Goal: Task Accomplishment & Management: Manage account settings

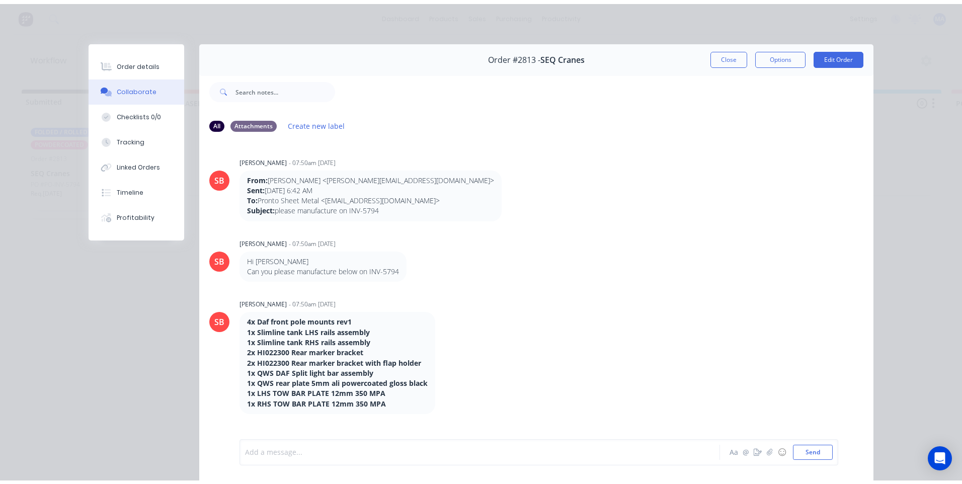
scroll to position [1884, 0]
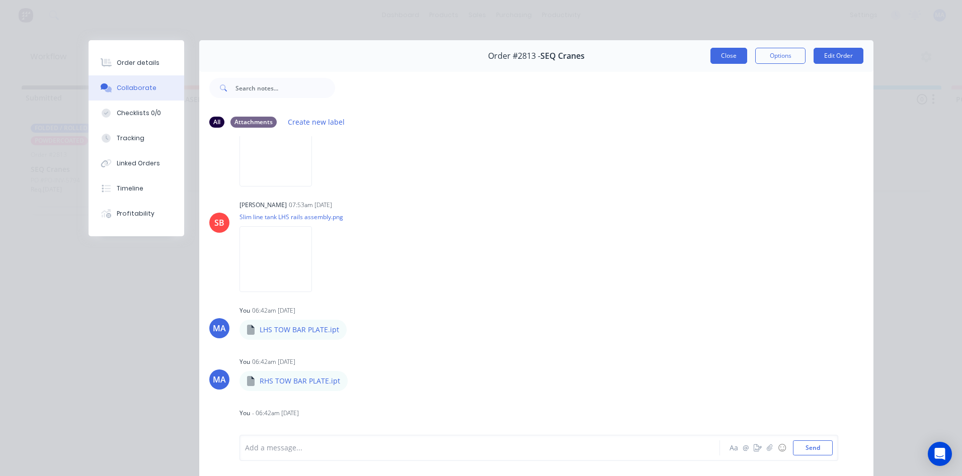
click at [720, 61] on button "Close" at bounding box center [728, 56] width 37 height 16
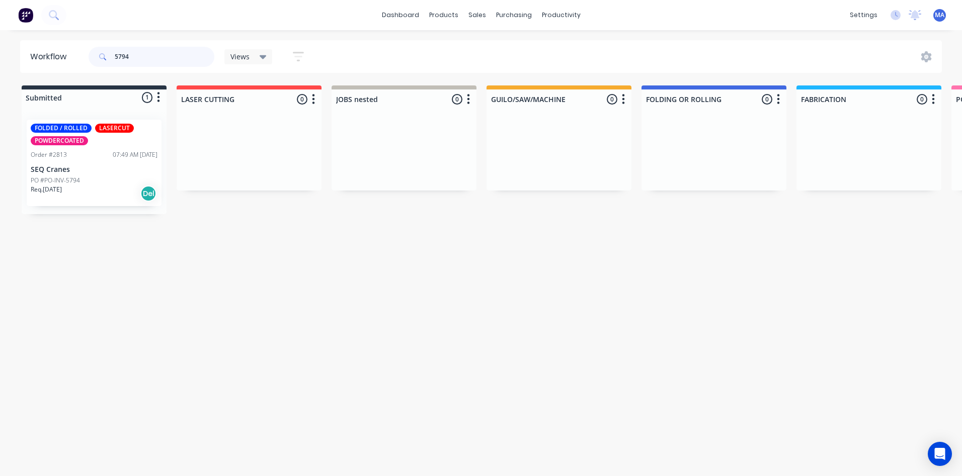
drag, startPoint x: 146, startPoint y: 59, endPoint x: 111, endPoint y: 62, distance: 35.9
click at [111, 62] on div "5794" at bounding box center [152, 57] width 126 height 20
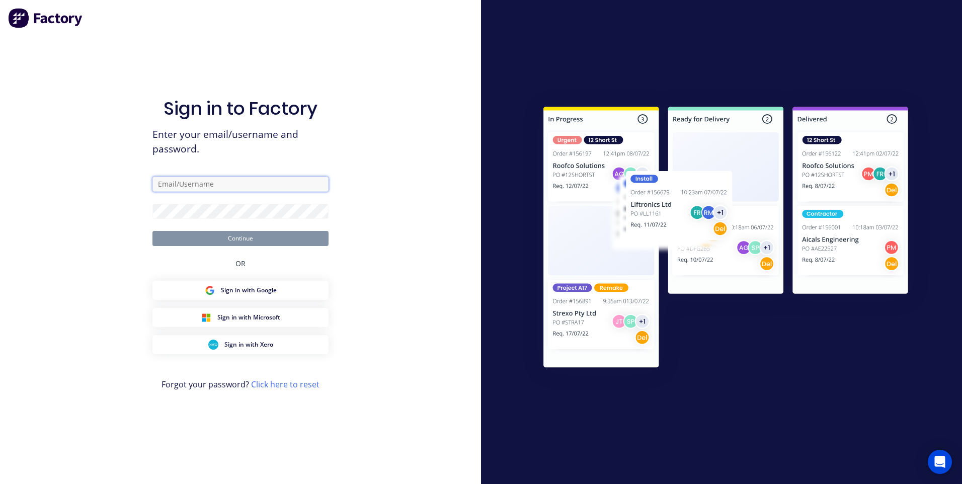
type input "matthewabrahams1234@gmail.com"
click at [256, 235] on button "Continue" at bounding box center [240, 238] width 176 height 15
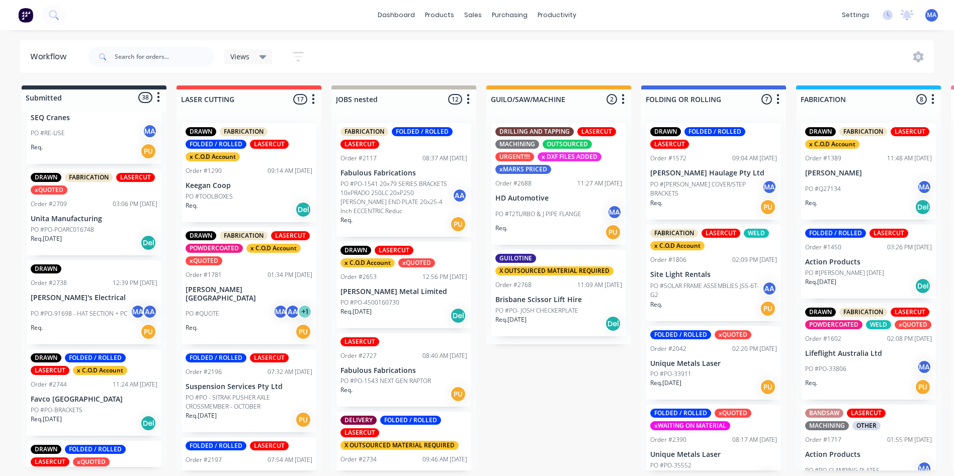
scroll to position [569, 0]
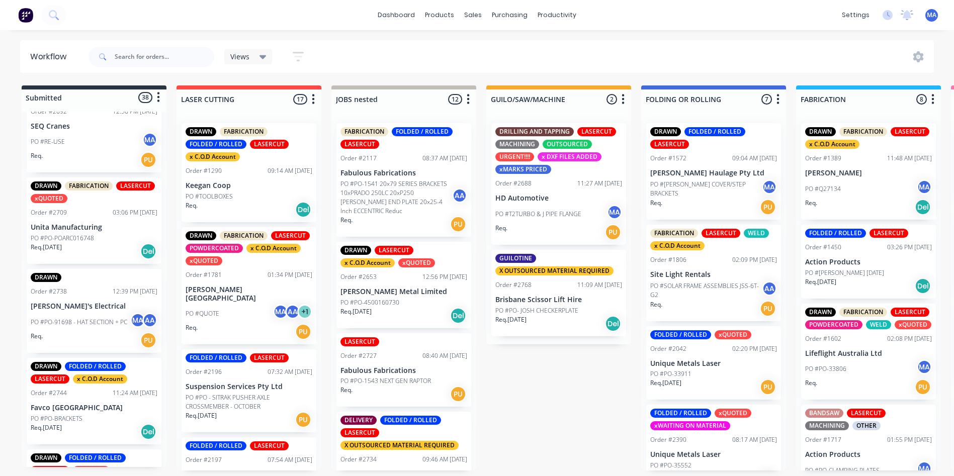
click at [93, 332] on div "Req. PU" at bounding box center [94, 340] width 127 height 17
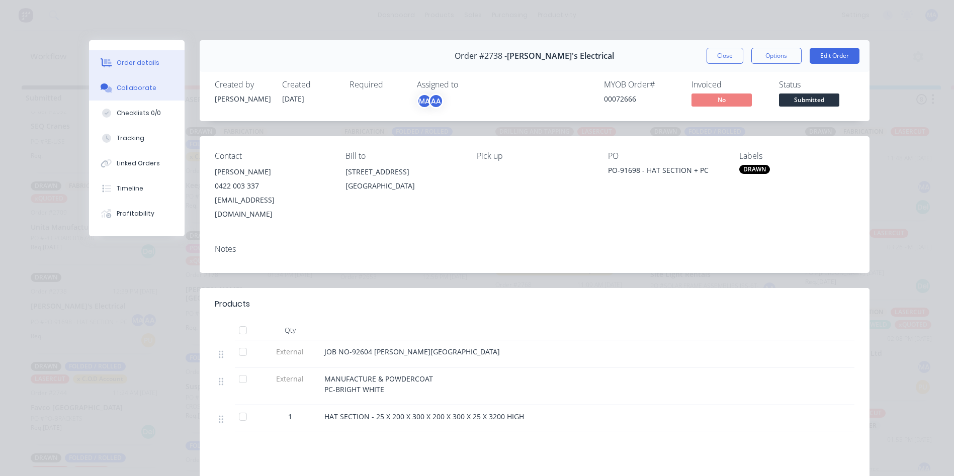
click at [130, 93] on button "Collaborate" at bounding box center [137, 87] width 96 height 25
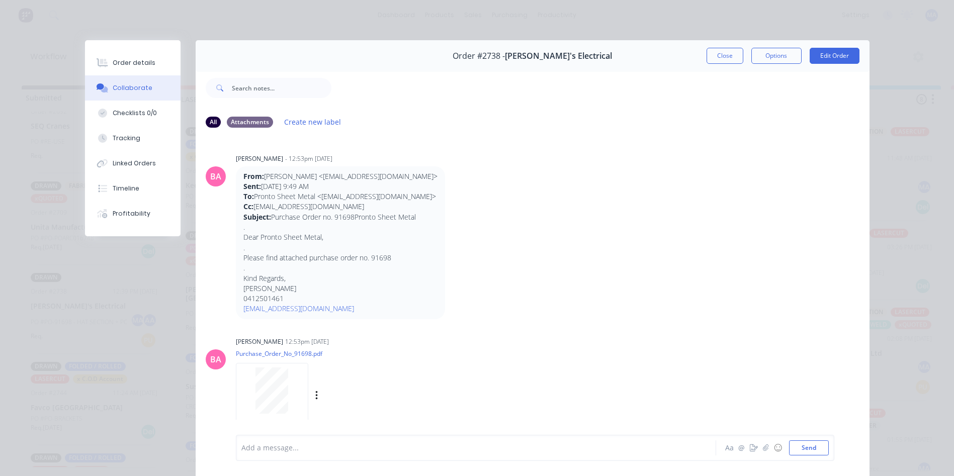
click at [289, 384] on div at bounding box center [271, 391] width 63 height 46
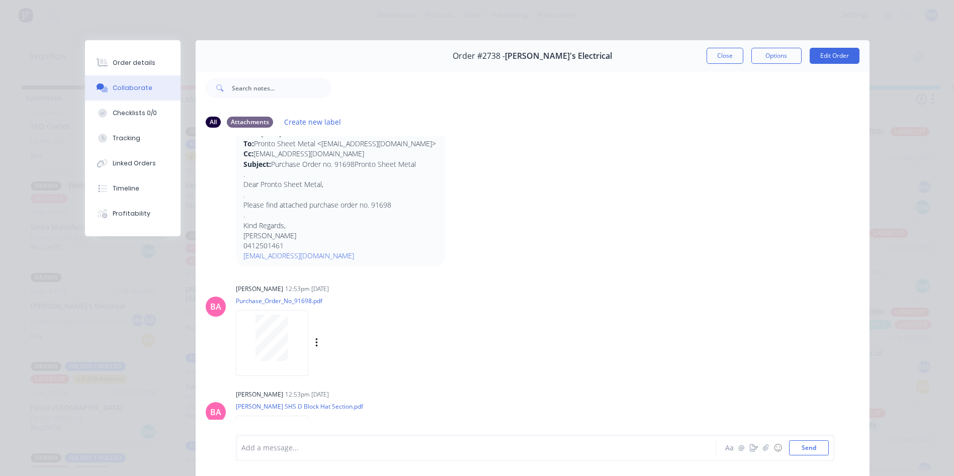
scroll to position [98, 0]
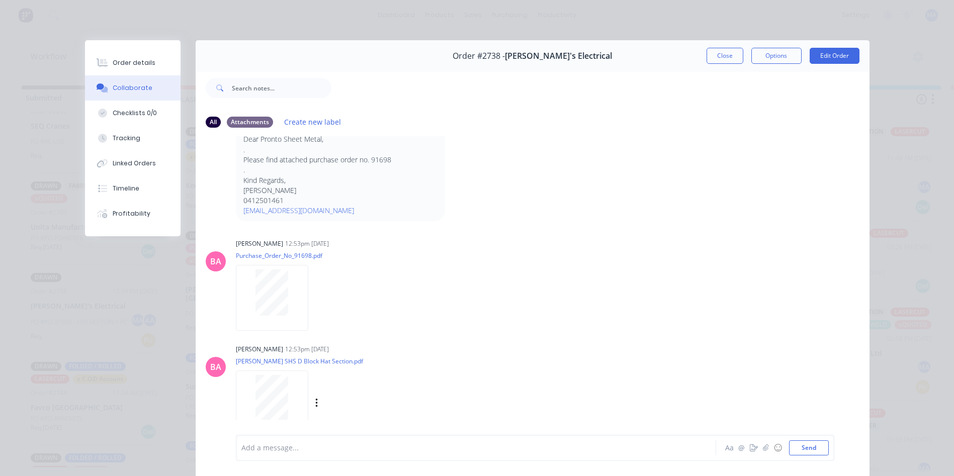
click at [248, 403] on div at bounding box center [271, 398] width 63 height 46
click at [99, 65] on icon at bounding box center [103, 62] width 12 height 8
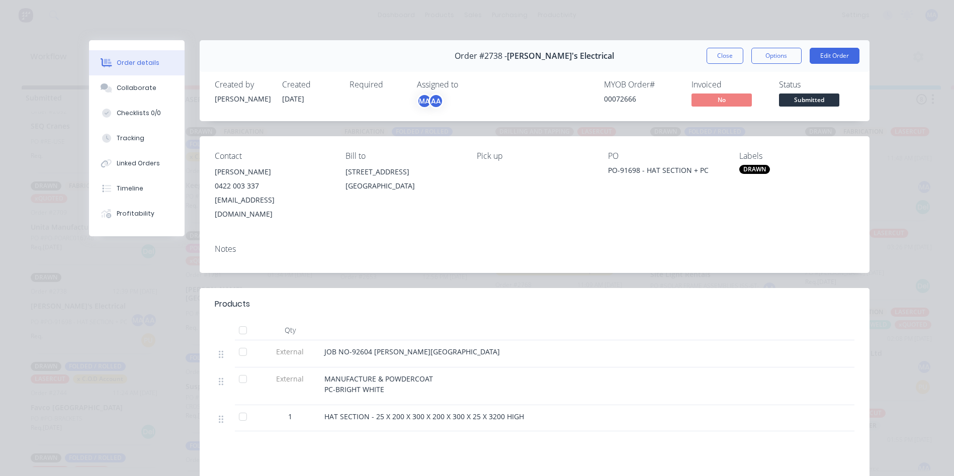
click at [718, 429] on div "Products Qty External JOB NO-92604 [PERSON_NAME] SHS External MANUFACTURE & POW…" at bounding box center [535, 441] width 670 height 307
click at [120, 77] on button "Collaborate" at bounding box center [137, 87] width 96 height 25
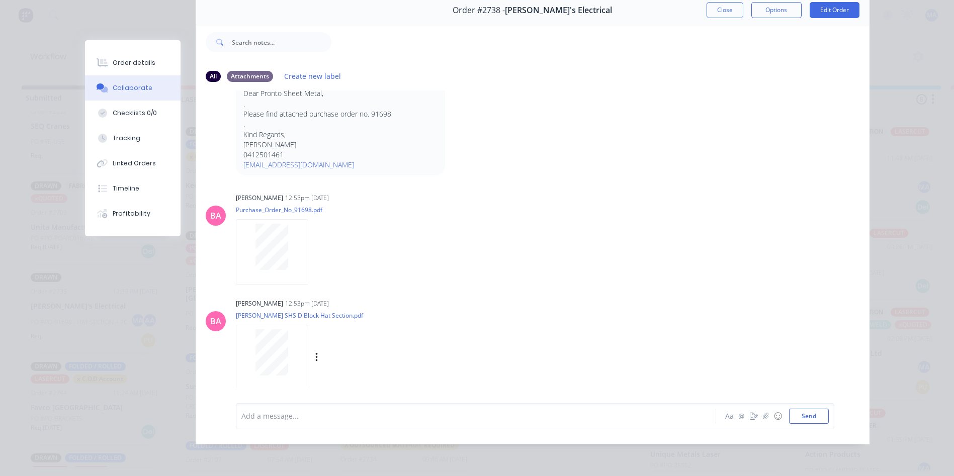
scroll to position [53, 0]
click at [259, 377] on div at bounding box center [272, 358] width 72 height 66
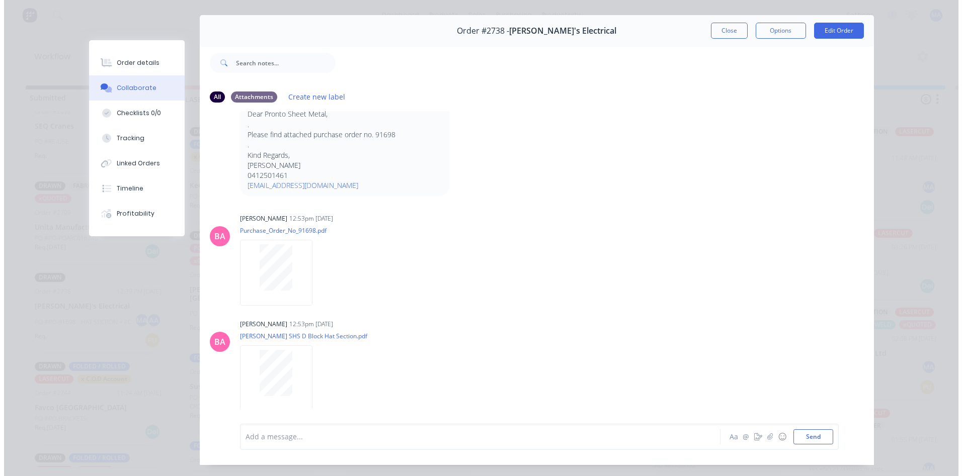
scroll to position [0, 0]
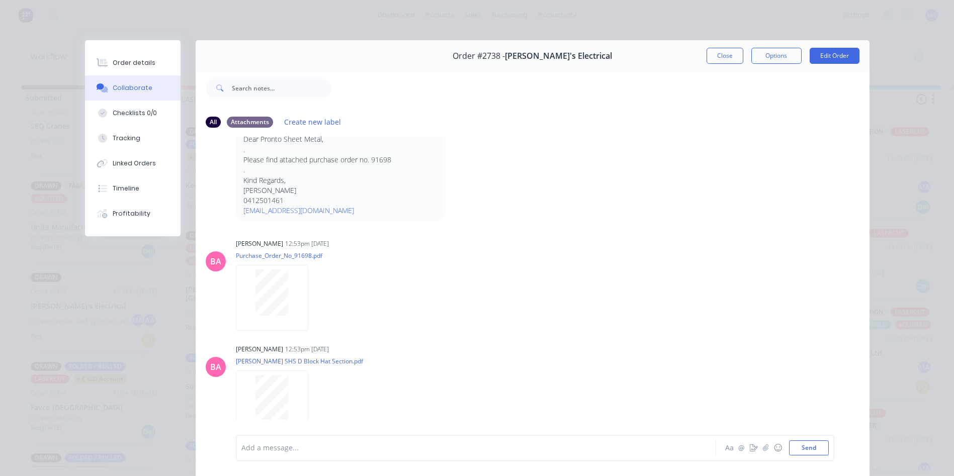
drag, startPoint x: 728, startPoint y: 61, endPoint x: 618, endPoint y: 63, distance: 110.2
click at [728, 61] on button "Close" at bounding box center [725, 56] width 37 height 16
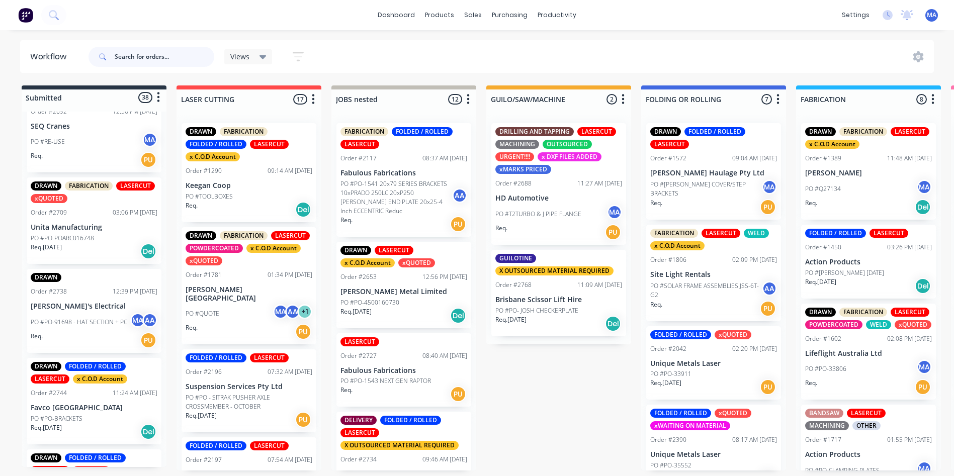
click at [133, 62] on input "text" at bounding box center [165, 57] width 100 height 20
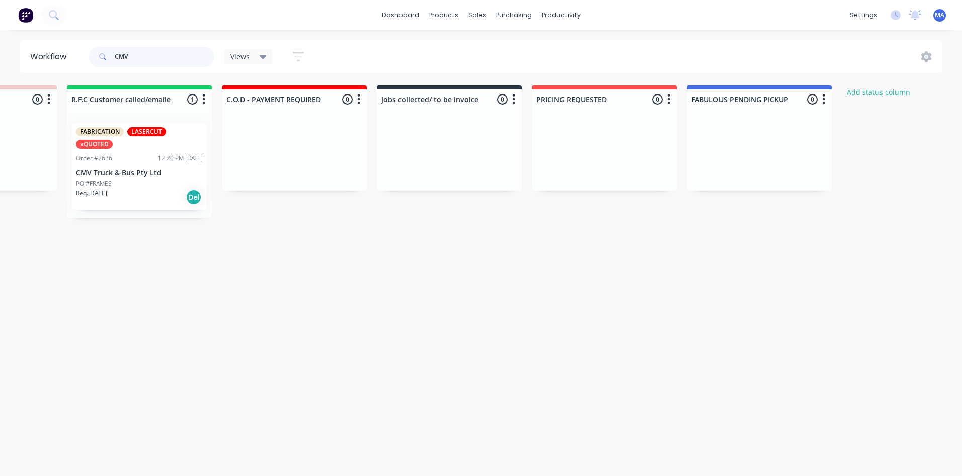
scroll to position [0, 1659]
click at [165, 189] on div "Req. [DATE] Del" at bounding box center [138, 197] width 127 height 17
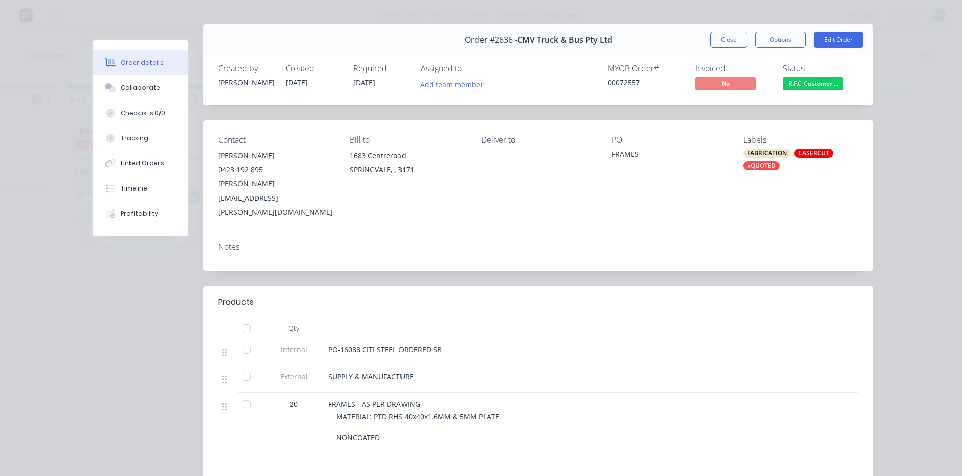
scroll to position [0, 0]
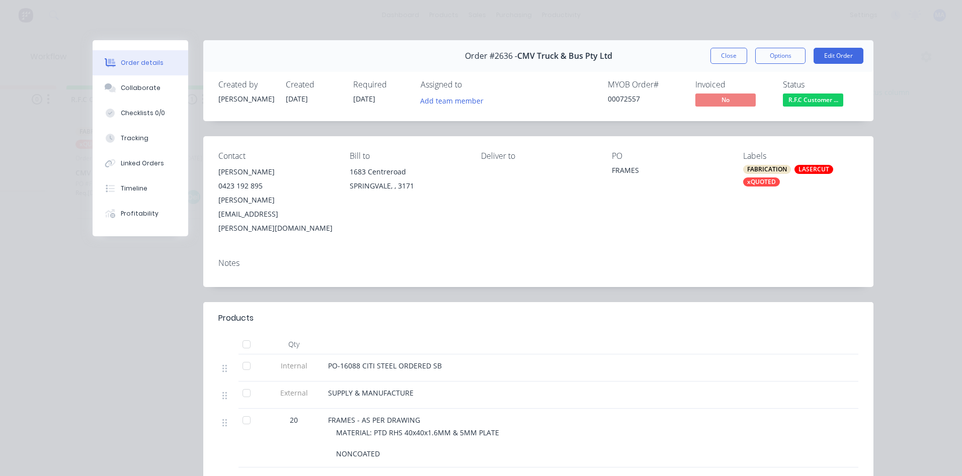
drag, startPoint x: 719, startPoint y: 51, endPoint x: 362, endPoint y: 89, distance: 358.6
click at [719, 51] on button "Close" at bounding box center [728, 56] width 37 height 16
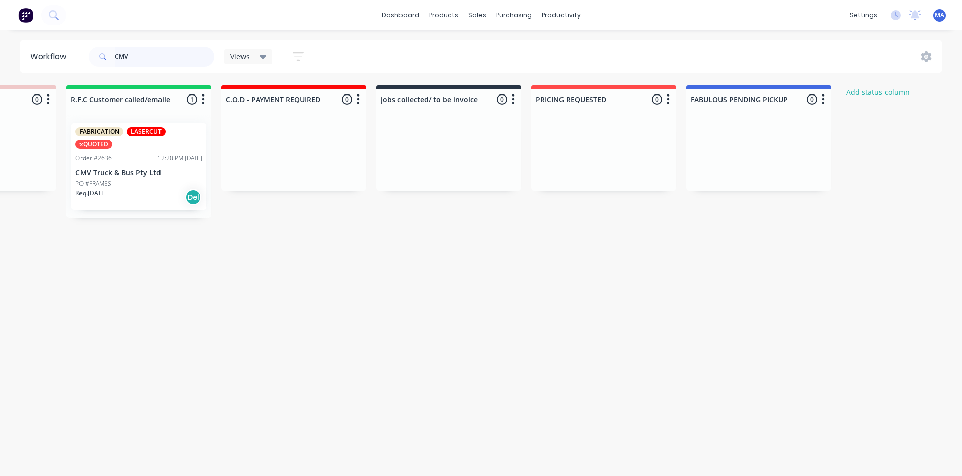
drag, startPoint x: 135, startPoint y: 48, endPoint x: 94, endPoint y: 60, distance: 42.8
click at [94, 60] on div "CMV" at bounding box center [152, 57] width 126 height 20
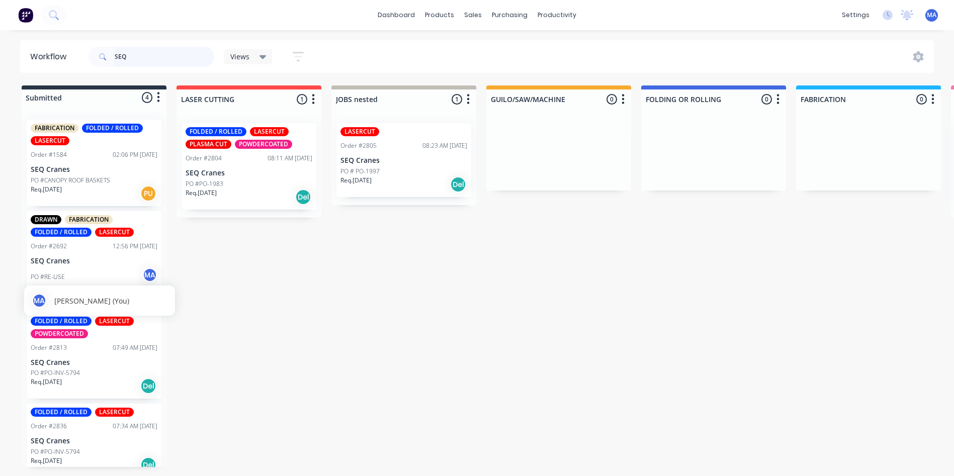
scroll to position [2, 0]
type input "SEQ"
click at [111, 457] on div "Req. [DATE] Del" at bounding box center [94, 465] width 127 height 17
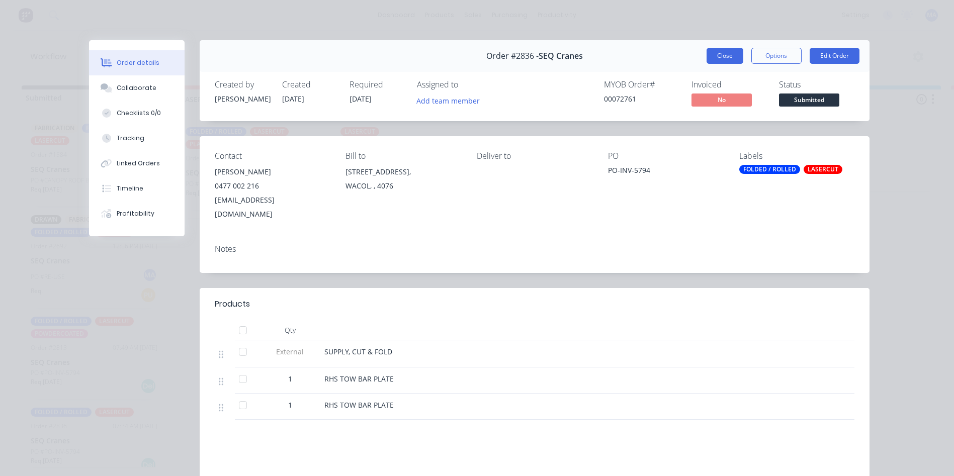
click at [718, 49] on button "Close" at bounding box center [725, 56] width 37 height 16
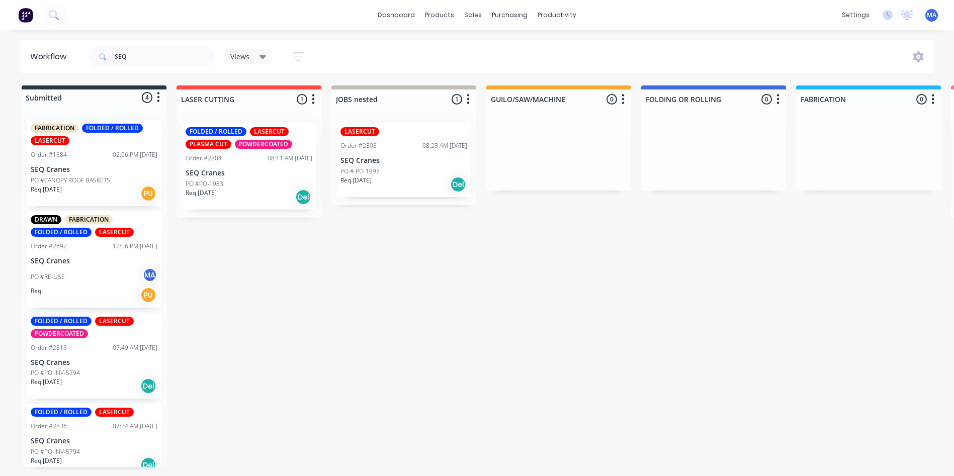
click at [112, 379] on div "Req. [DATE] Del" at bounding box center [94, 386] width 127 height 17
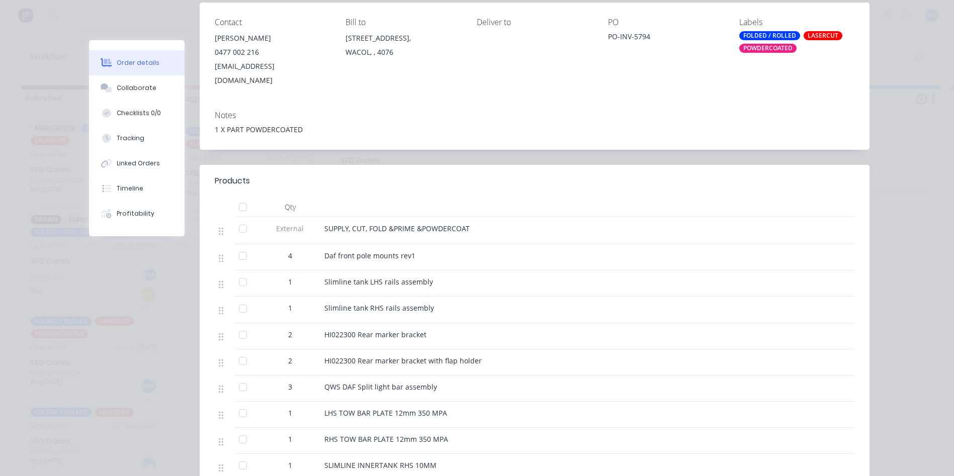
scroll to position [252, 0]
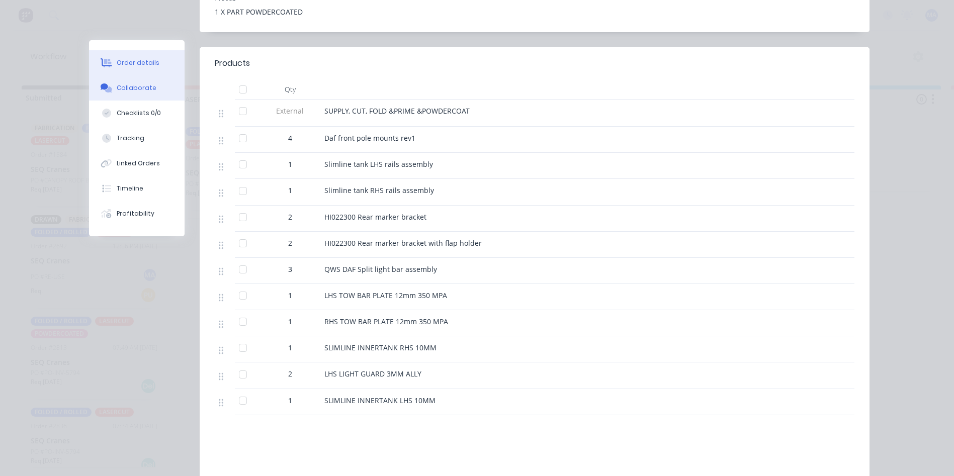
click at [158, 81] on button "Collaborate" at bounding box center [137, 87] width 96 height 25
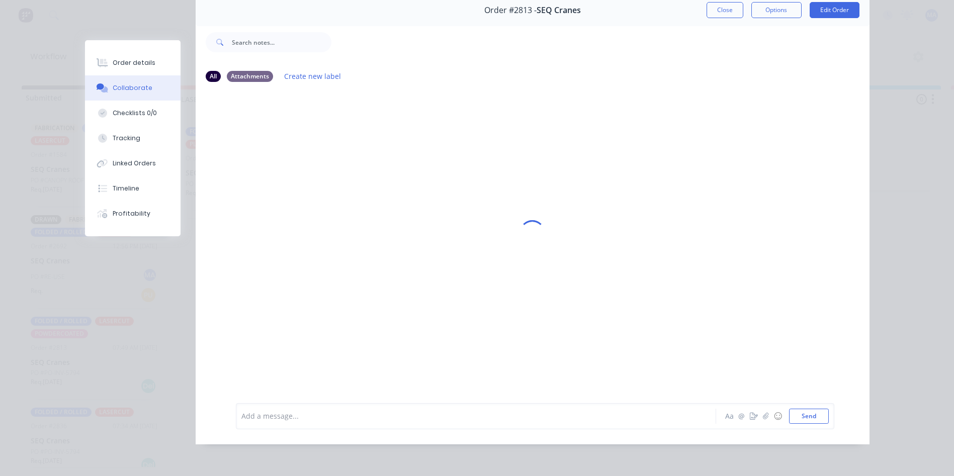
scroll to position [0, 0]
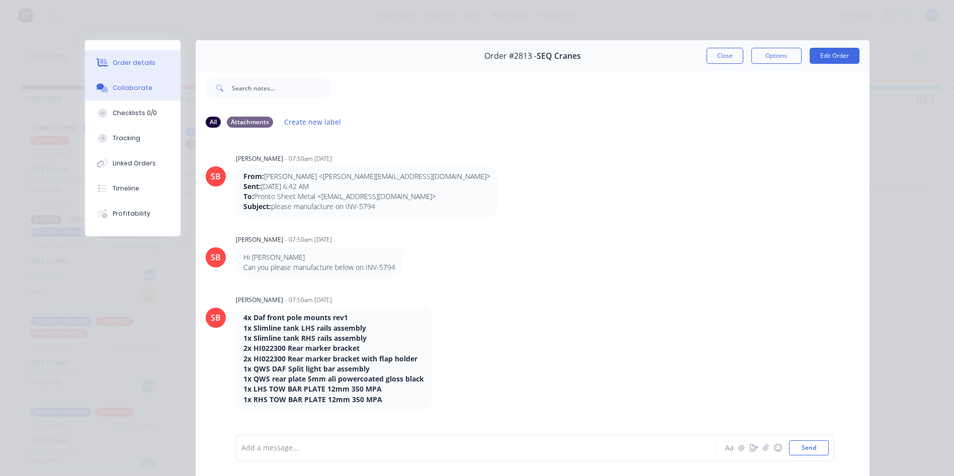
click at [118, 66] on div "Order details" at bounding box center [134, 62] width 43 height 9
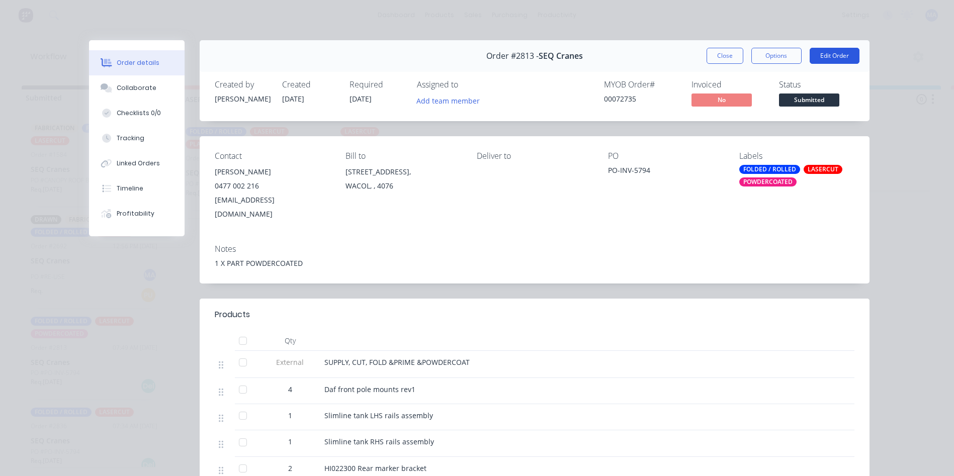
click at [842, 50] on button "Edit Order" at bounding box center [835, 56] width 50 height 16
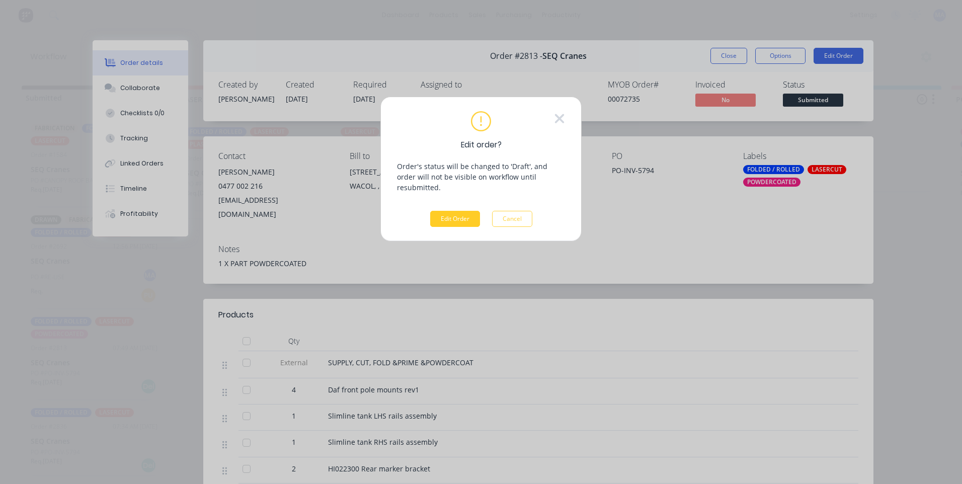
click at [456, 211] on button "Edit Order" at bounding box center [455, 219] width 50 height 16
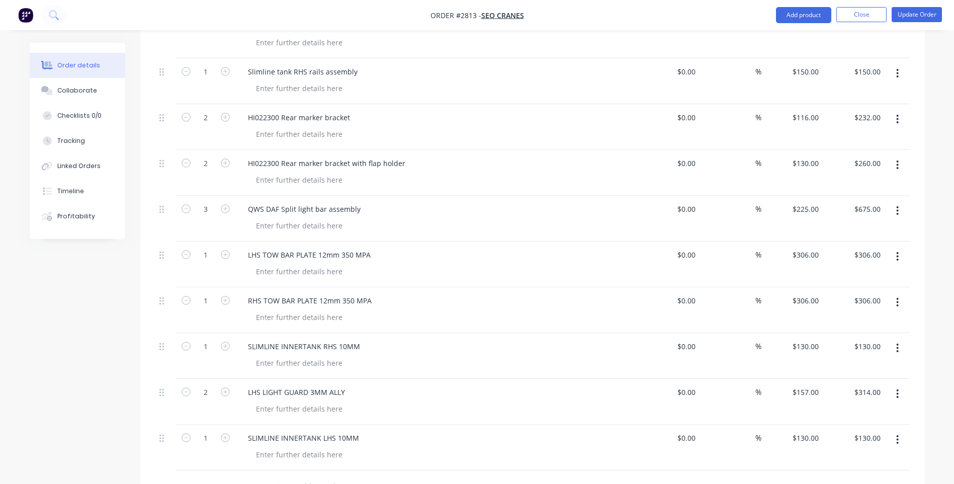
scroll to position [503, 0]
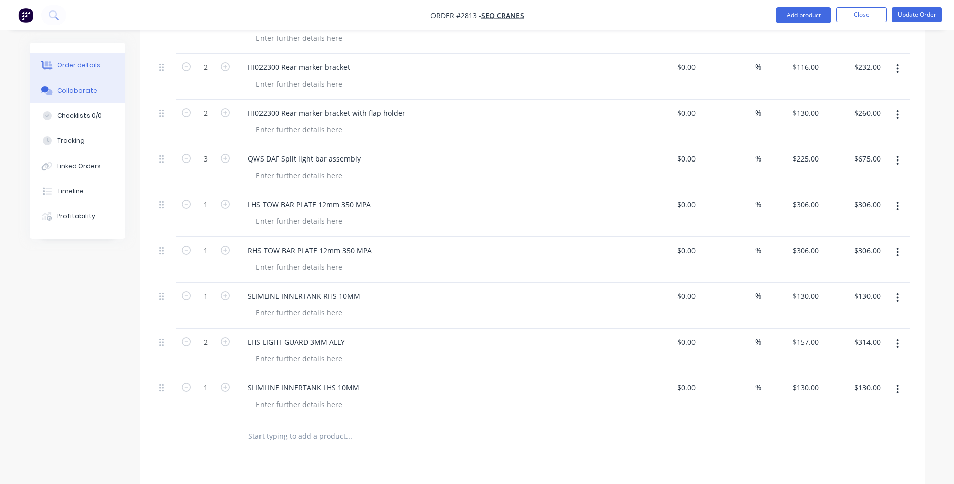
click at [79, 83] on button "Collaborate" at bounding box center [78, 90] width 96 height 25
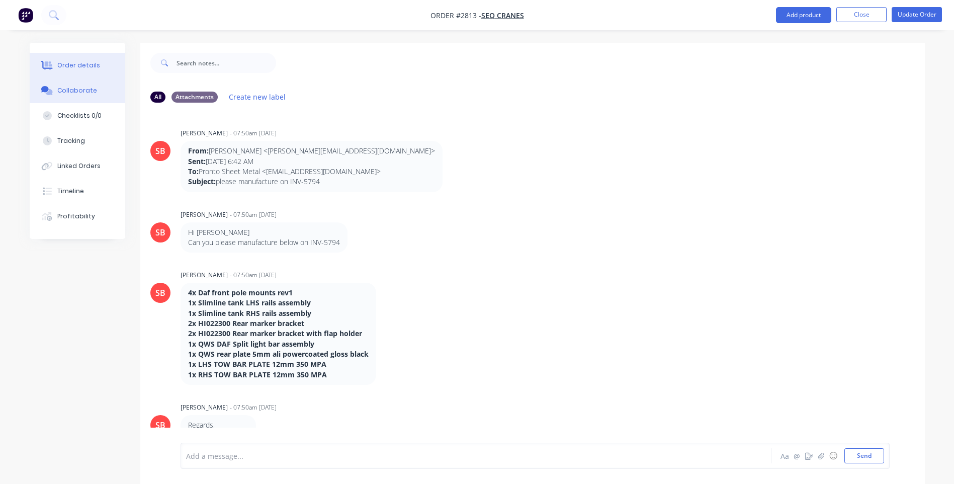
click at [62, 60] on button "Order details" at bounding box center [78, 65] width 96 height 25
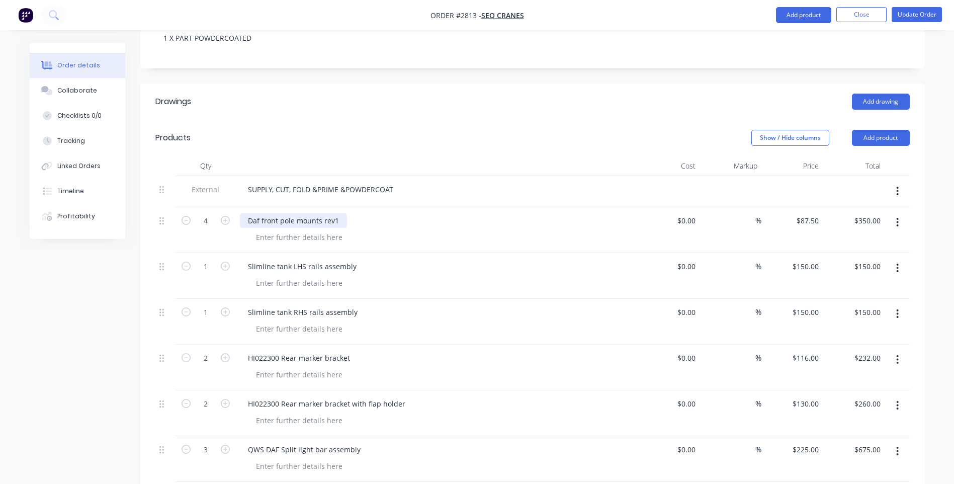
scroll to position [352, 0]
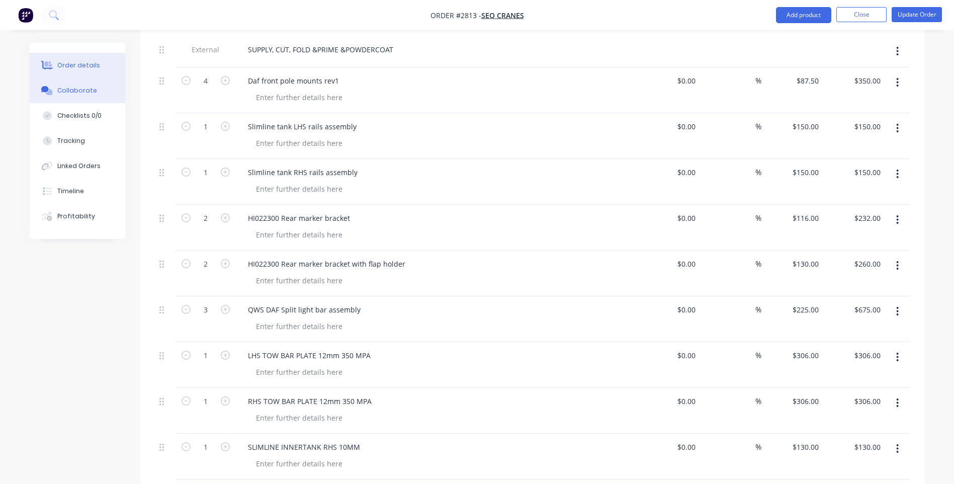
click at [91, 86] on button "Collaborate" at bounding box center [78, 90] width 96 height 25
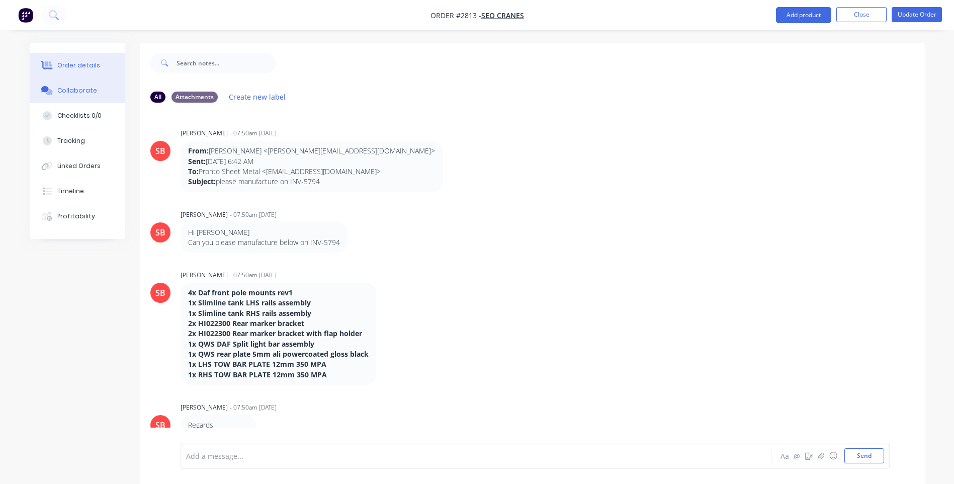
click at [74, 67] on div "Order details" at bounding box center [78, 65] width 43 height 9
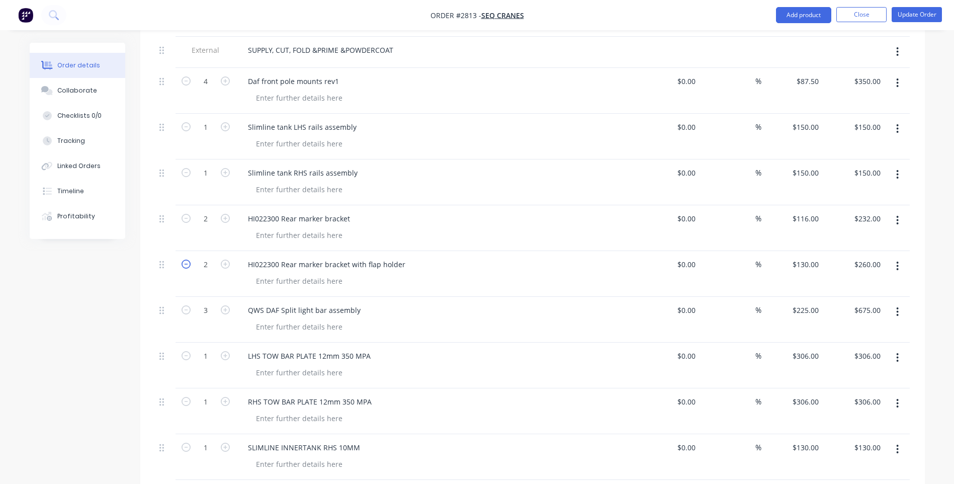
scroll to position [352, 0]
click at [185, 305] on icon "button" at bounding box center [186, 309] width 9 height 9
type input "2"
type input "$450.00"
click at [185, 305] on icon "button" at bounding box center [186, 309] width 9 height 9
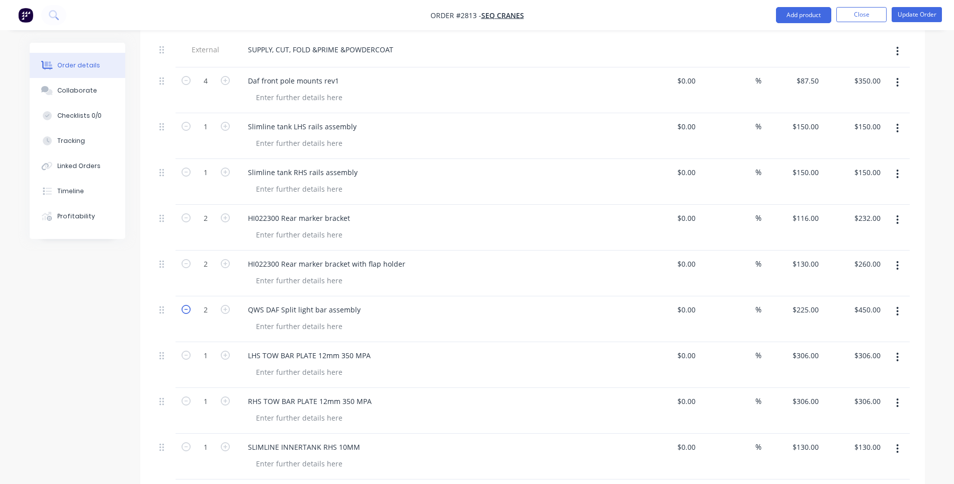
type input "1"
type input "$225.00"
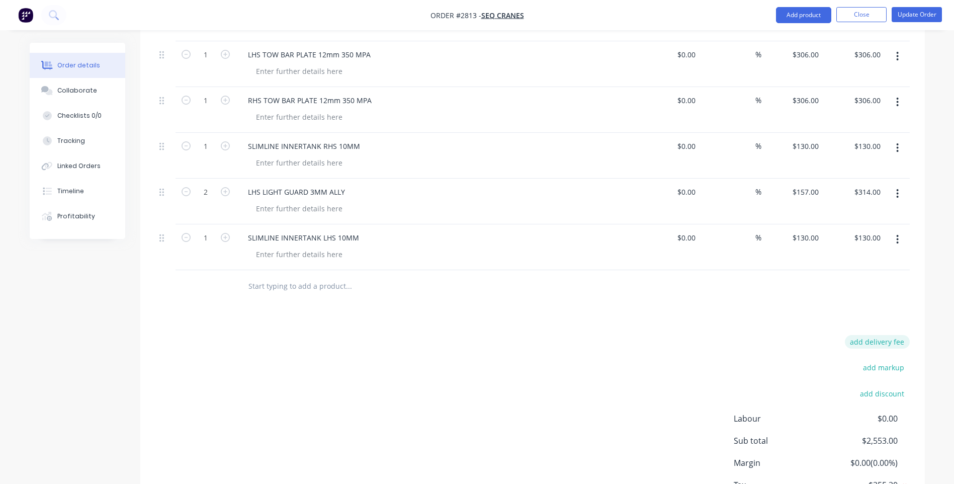
scroll to position [654, 0]
click at [896, 360] on button "add markup" at bounding box center [884, 367] width 52 height 14
click at [875, 360] on input at bounding box center [870, 367] width 45 height 15
type input "10"
click at [559, 280] on div at bounding box center [417, 285] width 354 height 20
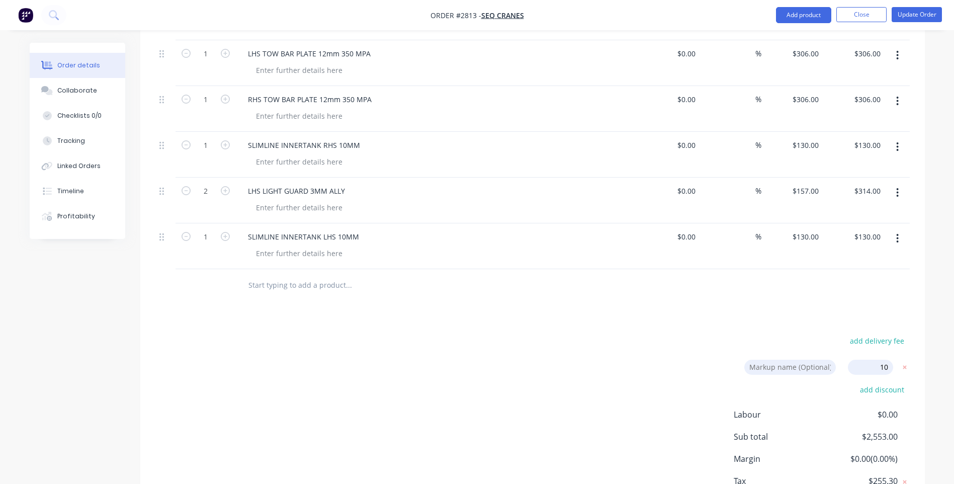
click at [544, 299] on div "Drawings Add drawing Products Show / Hide columns Add product Qty Cost Markup P…" at bounding box center [532, 91] width 785 height 899
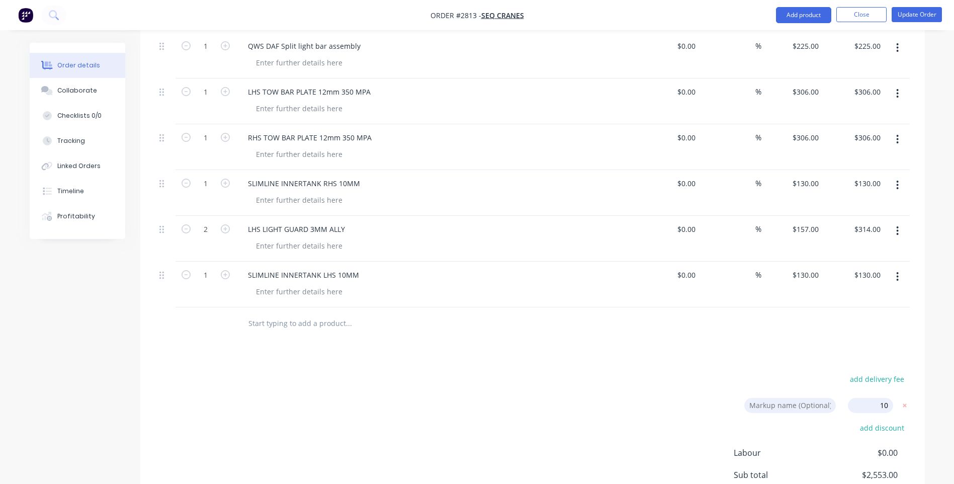
scroll to position [704, 0]
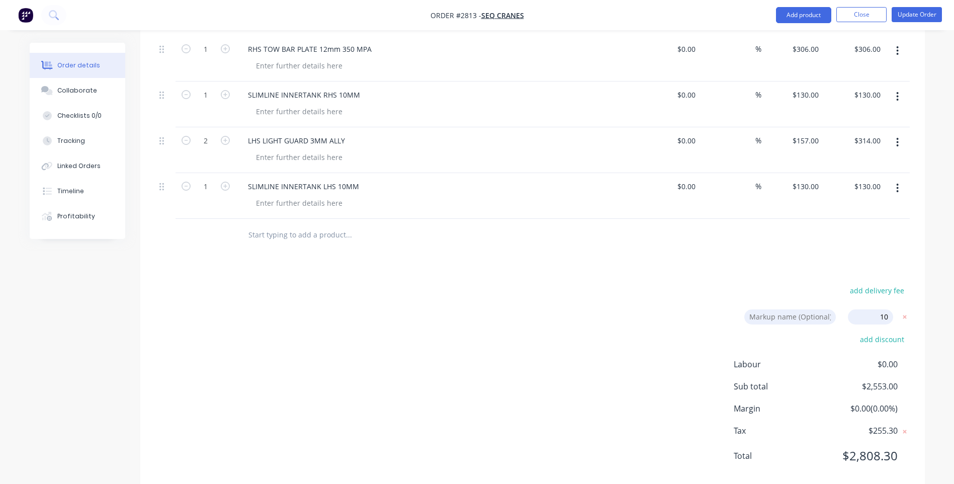
click at [893, 309] on form "Markup name (Optional) 10 10 0%" at bounding box center [823, 316] width 174 height 15
click at [883, 309] on input "10" at bounding box center [870, 316] width 45 height 15
click at [888, 309] on input "10" at bounding box center [870, 316] width 45 height 15
click input "submit" at bounding box center [0, 0] width 0 height 0
type input "$96.25"
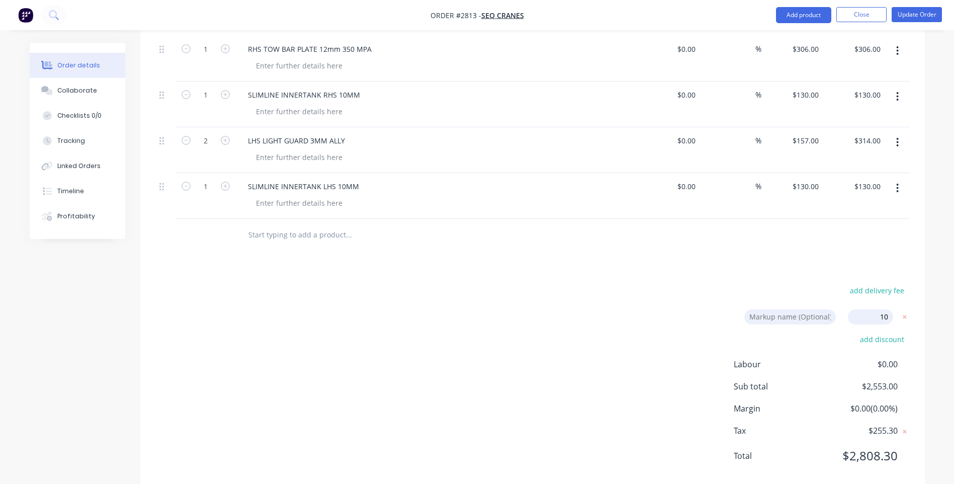
type input "$385.00"
type input "$165.00"
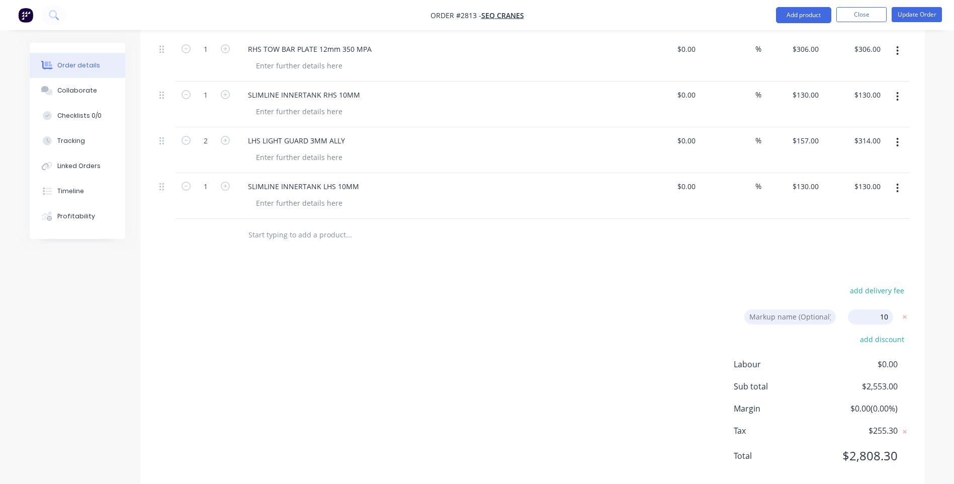
type input "$127.60"
type input "$255.20"
type input "$143.00"
type input "$286.00"
type input "$247.50"
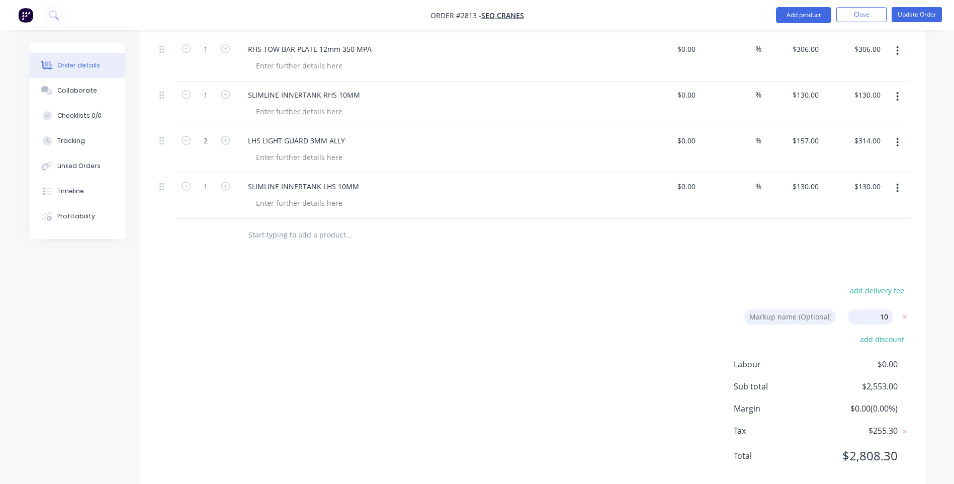
type input "$247.50"
type input "$336.60"
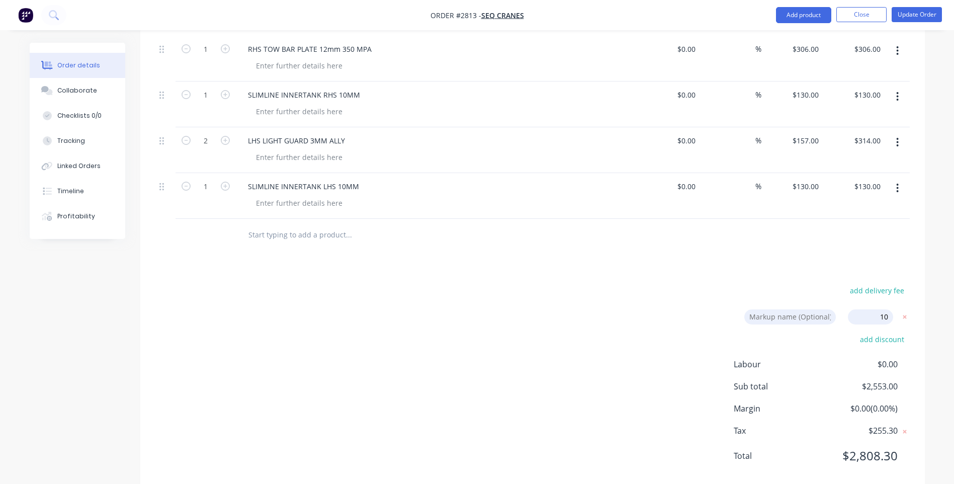
type input "$143.00"
type input "$172.70"
type input "$345.40"
type input "$143.00"
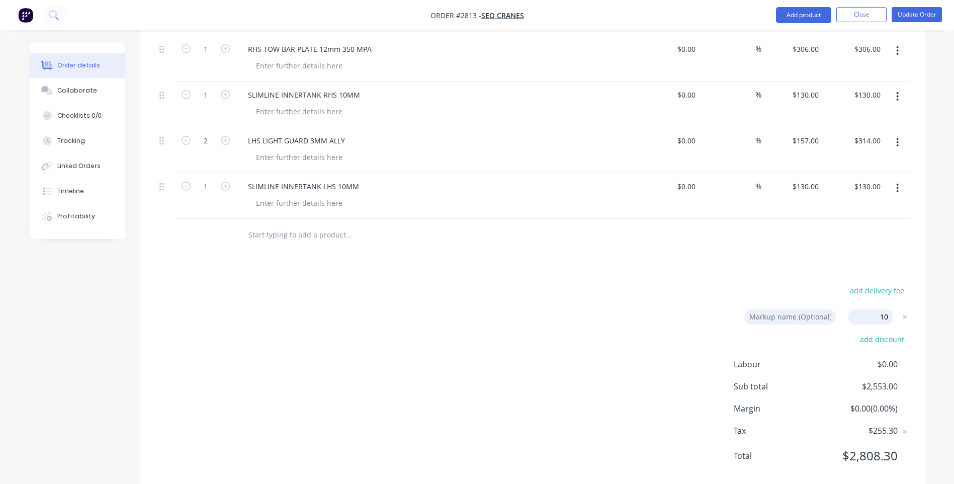
type input "$143.00"
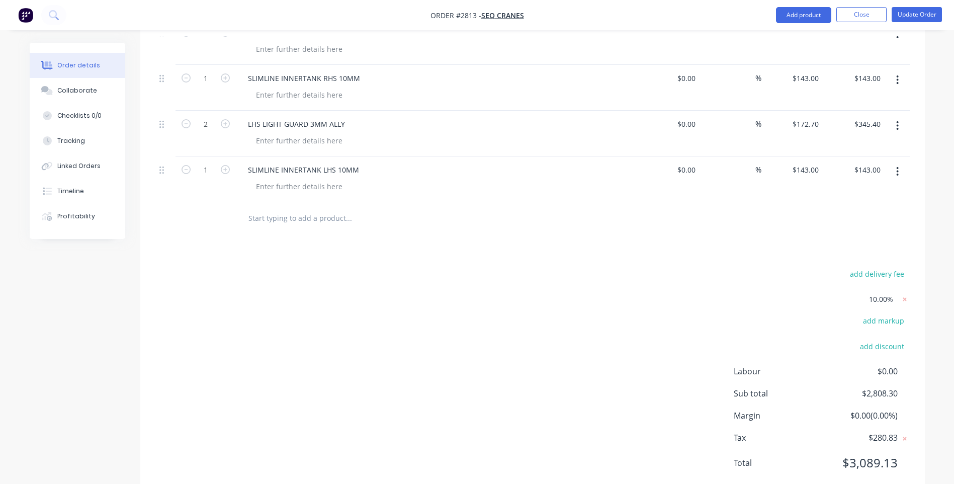
scroll to position [735, 0]
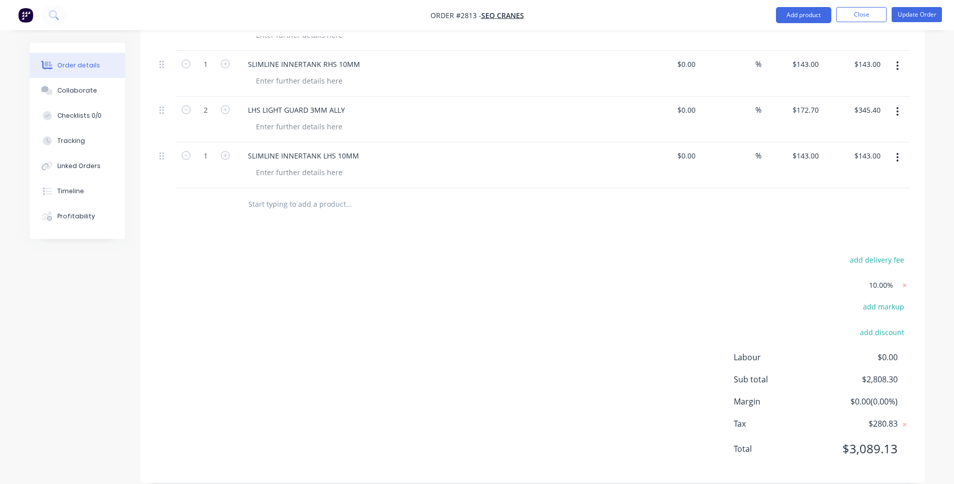
click at [542, 347] on div "add delivery fee 10.00% add markup add discount Labour $0.00 Sub total $2,808.3…" at bounding box center [532, 360] width 755 height 215
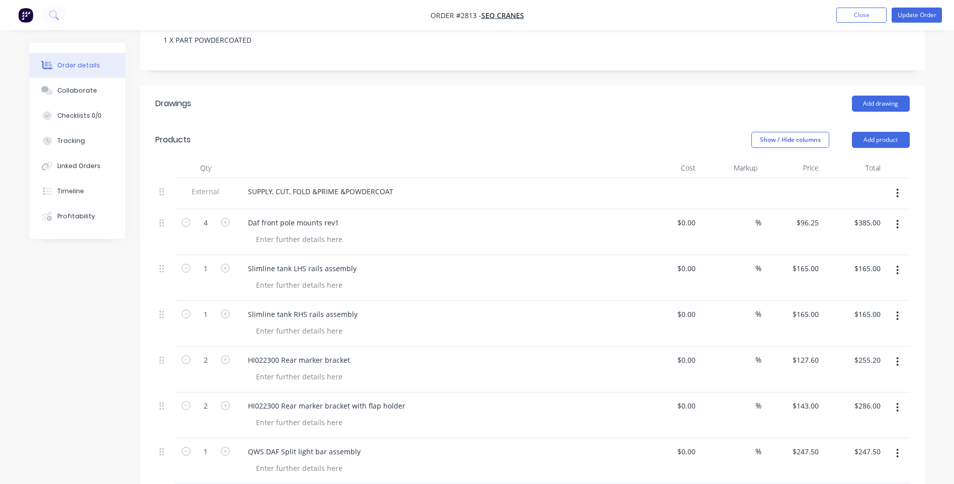
scroll to position [302, 0]
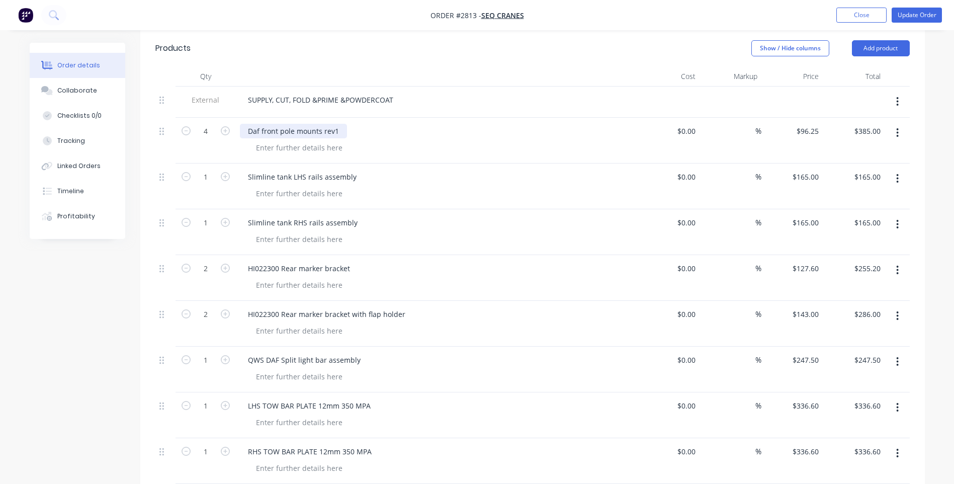
click at [336, 124] on div "Daf front pole mounts rev1" at bounding box center [293, 131] width 107 height 15
click at [357, 170] on div "Slimline tank LHS rails assembly" at bounding box center [302, 177] width 125 height 15
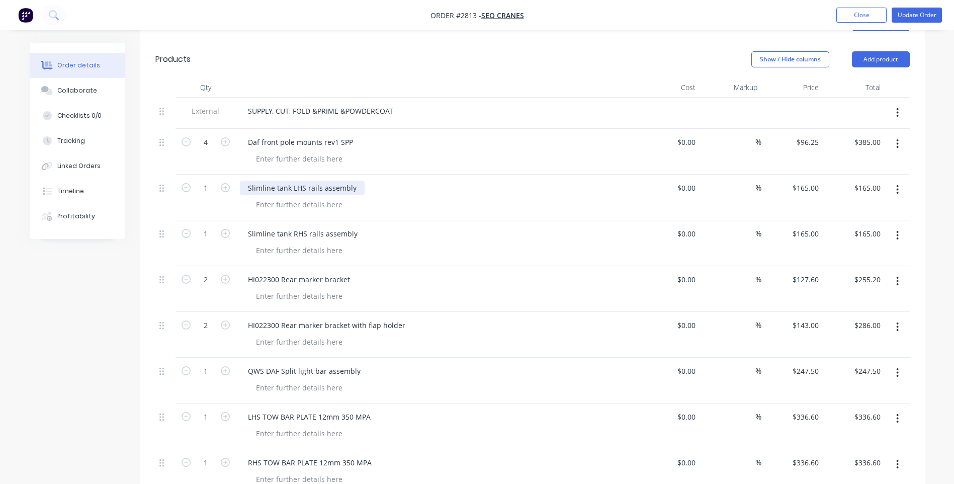
scroll to position [222, 0]
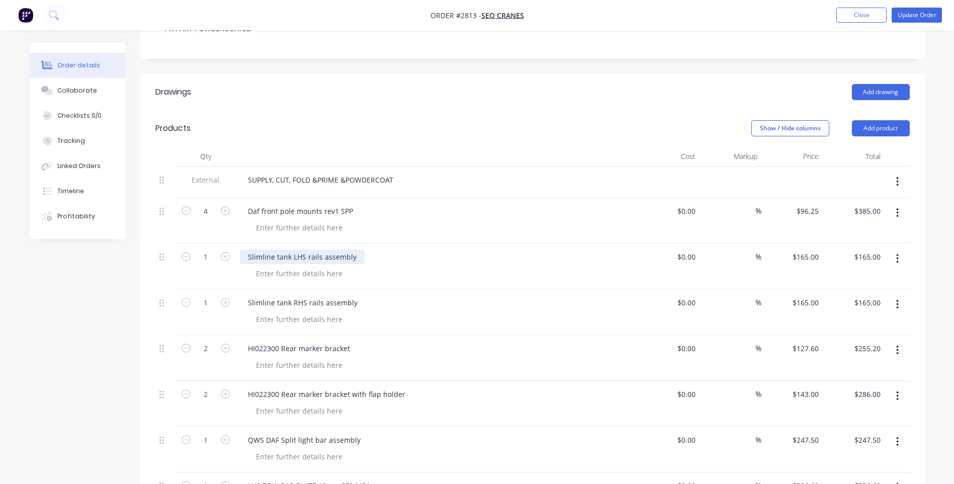
drag, startPoint x: 350, startPoint y: 244, endPoint x: 359, endPoint y: 244, distance: 8.6
click at [351, 249] on div "Slimline tank LHS rails assembly" at bounding box center [302, 256] width 125 height 15
click at [353, 249] on div "Slimline tank LHS rails assembly" at bounding box center [302, 256] width 125 height 15
drag, startPoint x: 368, startPoint y: 243, endPoint x: 352, endPoint y: 246, distance: 16.9
click at [352, 249] on div "Slimline tank LHS rails assembly SPP" at bounding box center [309, 256] width 139 height 15
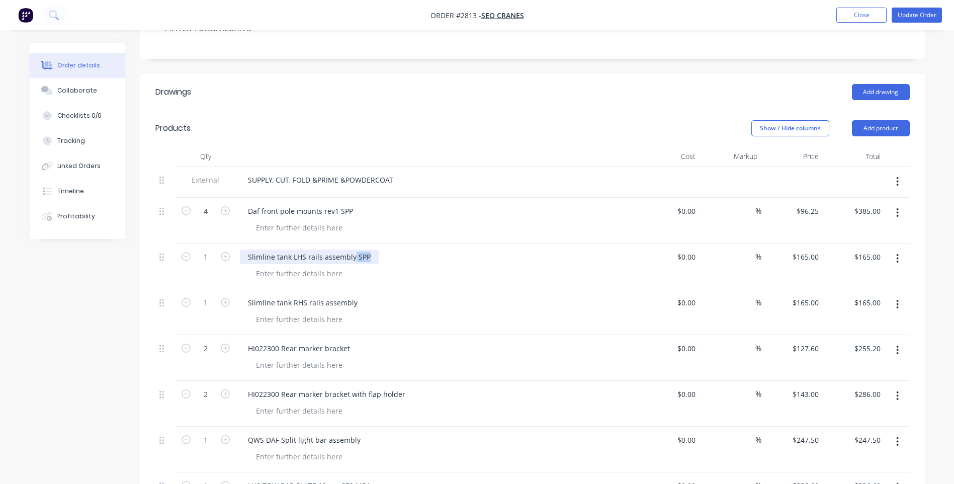
copy div "SPP"
click at [351, 295] on div "Slimline tank RHS rails assembly" at bounding box center [303, 302] width 126 height 15
click at [356, 295] on div "Slimline tank RHS rails assembly" at bounding box center [303, 302] width 126 height 15
paste div
click at [348, 341] on div "HI022300 Rear marker bracket" at bounding box center [299, 348] width 118 height 15
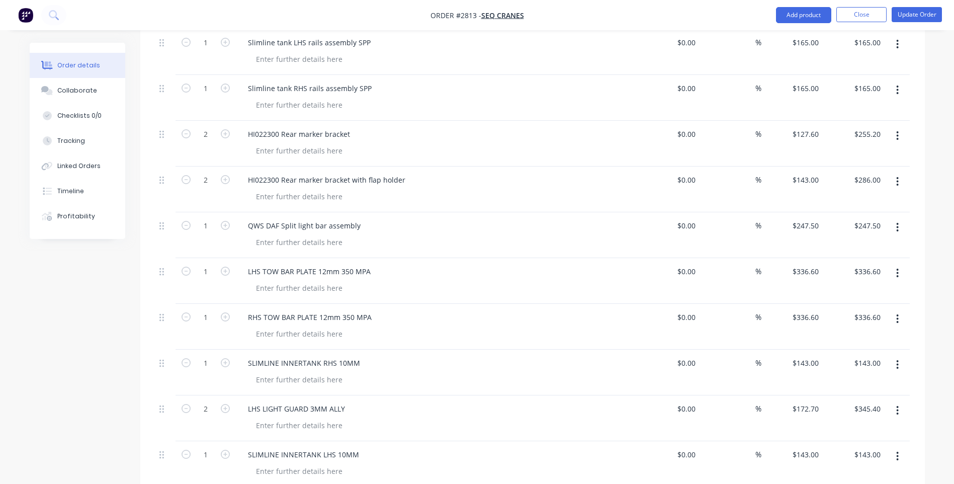
scroll to position [242, 0]
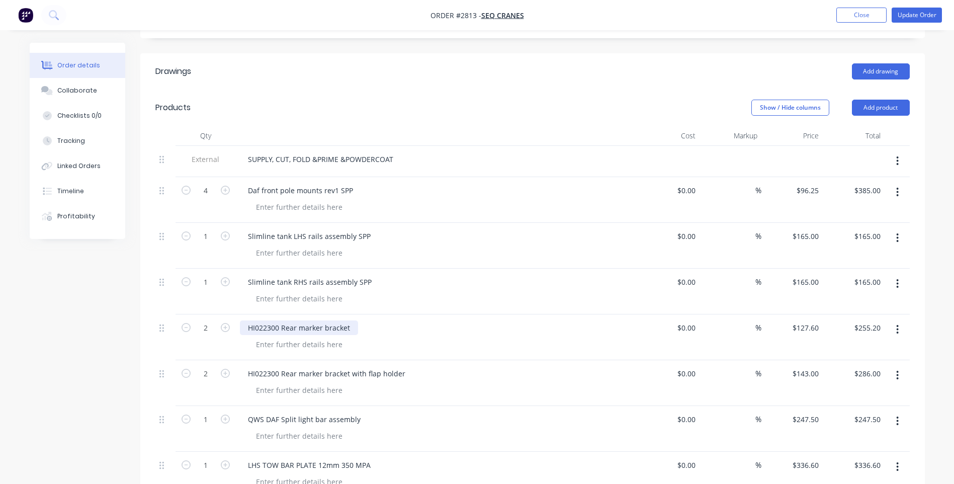
click at [351, 320] on div "HI022300 Rear marker bracket" at bounding box center [299, 327] width 118 height 15
click at [400, 366] on div "HI022300 Rear marker bracket with flap holder" at bounding box center [327, 373] width 174 height 15
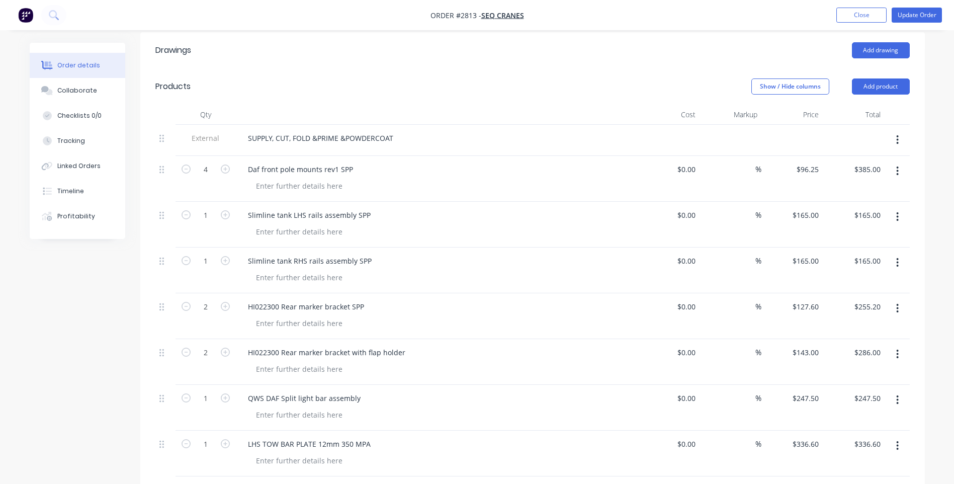
scroll to position [263, 0]
click at [401, 346] on div "HI022300 Rear marker bracket with flap holder" at bounding box center [327, 353] width 174 height 15
click at [353, 300] on div "HI022300 Rear marker bracket SPP" at bounding box center [306, 307] width 132 height 15
click at [358, 254] on div "Slimline tank RHS rails assembly SPP" at bounding box center [310, 261] width 140 height 15
click at [406, 346] on div "HI022300 Rear marker bracket with flap holder SPP" at bounding box center [334, 353] width 188 height 15
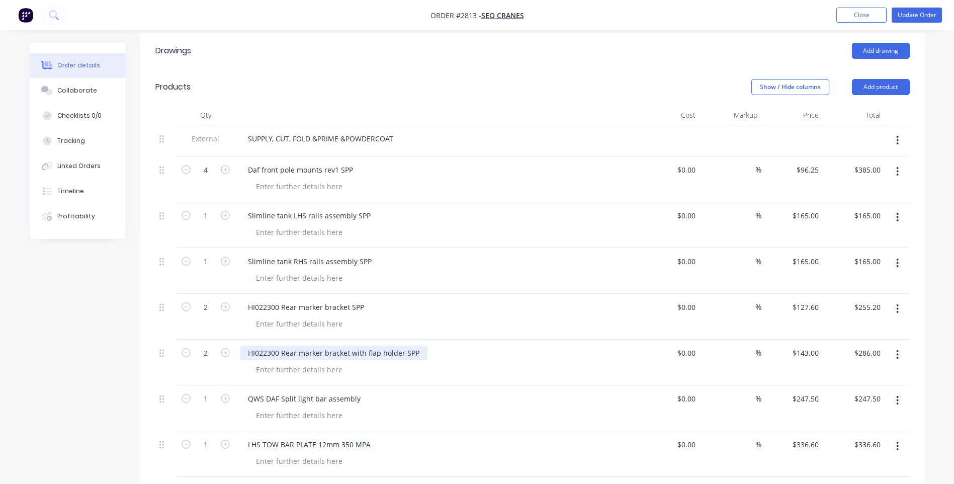
click at [407, 346] on div "HI022300 Rear marker bracket with flap holder SPP" at bounding box center [334, 353] width 188 height 15
click at [356, 391] on div "QWS DAF Split light bar assembly" at bounding box center [304, 398] width 129 height 15
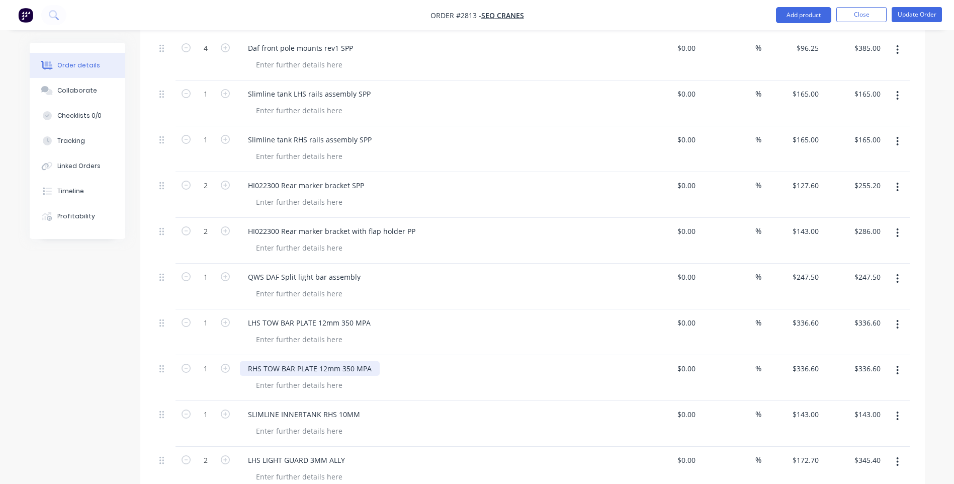
scroll to position [384, 0]
click at [357, 270] on div "QWS DAF Split light bar assembly" at bounding box center [304, 277] width 129 height 15
click at [355, 270] on div "QWS DAF Split light bar assembly" at bounding box center [304, 277] width 129 height 15
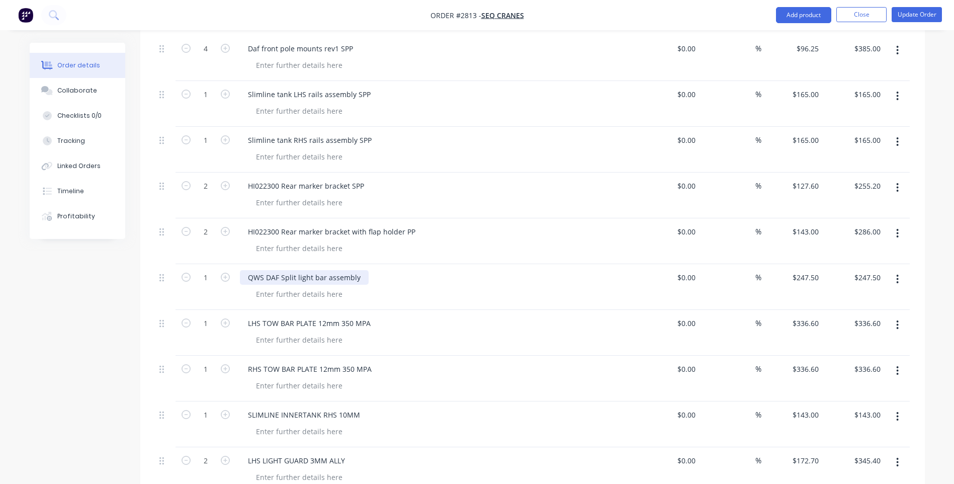
click at [356, 270] on div "QWS DAF Split light bar assembly" at bounding box center [304, 277] width 129 height 15
click at [367, 316] on div "LHS TOW BAR PLATE 12mm 350 MPA" at bounding box center [309, 323] width 139 height 15
click at [370, 316] on div "LHS TOW BAR PLATE 12mm 350 MPA" at bounding box center [309, 323] width 139 height 15
click at [369, 362] on div "RHS TOW BAR PLATE 12mm 350 MPA" at bounding box center [310, 369] width 140 height 15
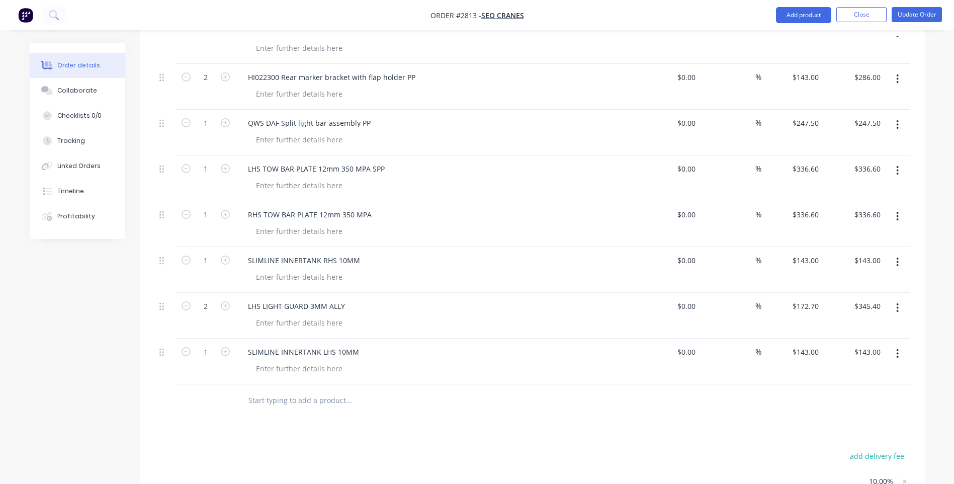
scroll to position [534, 0]
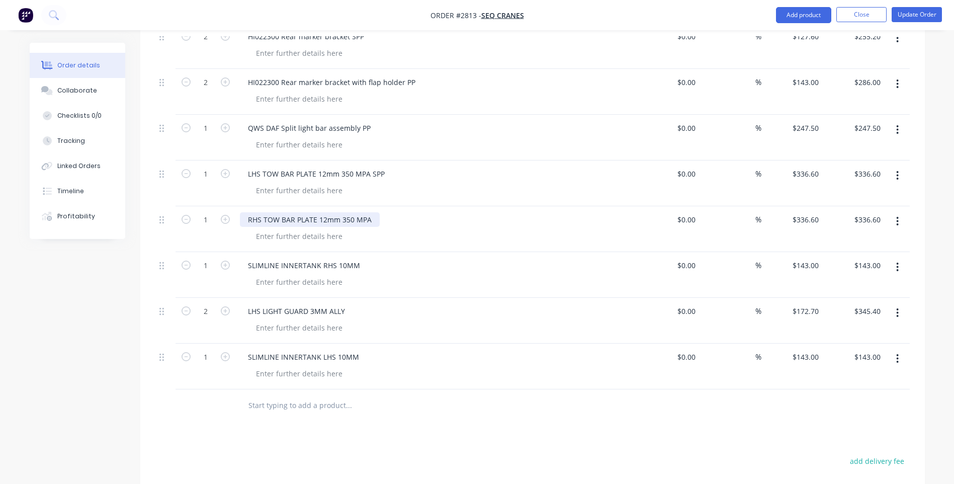
click at [370, 212] on div "RHS TOW BAR PLATE 12mm 350 MPA" at bounding box center [310, 219] width 140 height 15
click at [355, 258] on div "SLIMLINE INNERTANK RHS 10MM" at bounding box center [304, 265] width 128 height 15
click at [352, 258] on div "SLIMLINE INNERTANK RHS 10MM" at bounding box center [304, 265] width 128 height 15
click at [353, 258] on div "SLIMLINE INNERTANK RHS 10MM" at bounding box center [304, 265] width 128 height 15
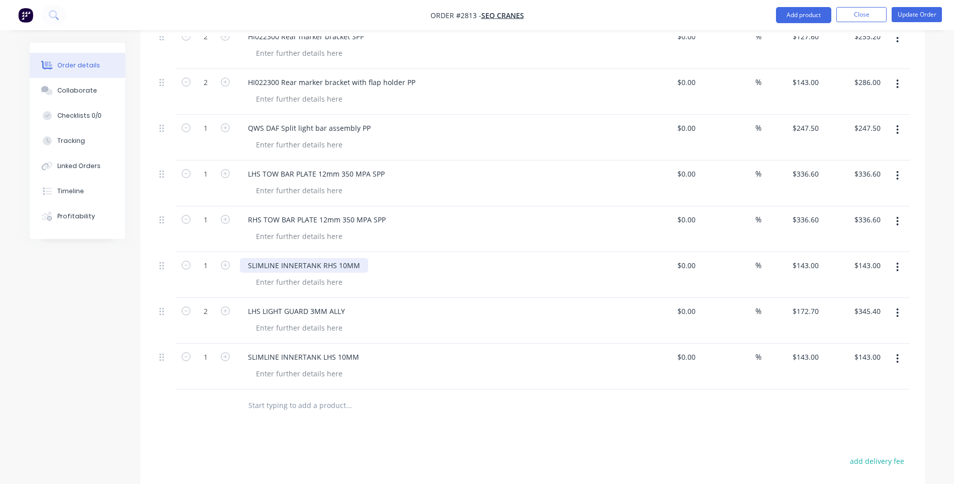
click at [356, 258] on div "SLIMLINE INNERTANK RHS 10MM" at bounding box center [304, 265] width 128 height 15
click at [359, 258] on div "SLIMLINE INNERTANK RHS 10MM" at bounding box center [304, 265] width 128 height 15
click at [343, 304] on div "LHS LIGHT GUARD 3MM ALLY" at bounding box center [296, 311] width 113 height 15
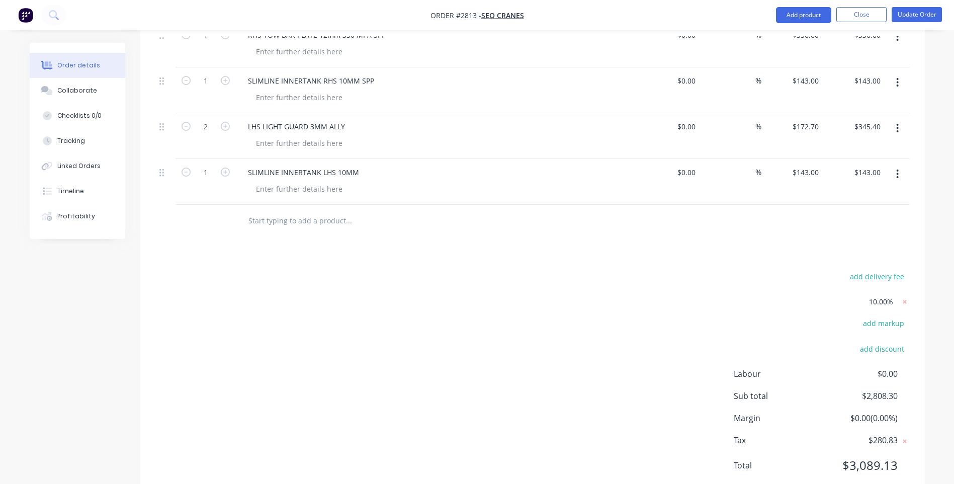
scroll to position [735, 0]
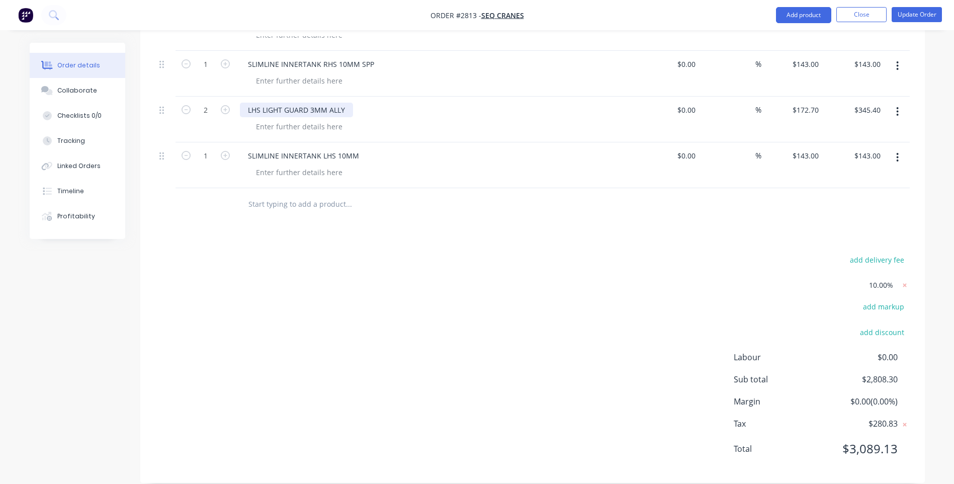
click at [345, 103] on div "LHS LIGHT GUARD 3MM ALLY" at bounding box center [296, 110] width 113 height 15
click at [346, 103] on div "LHS LIGHT GUARD 3MM ALLY" at bounding box center [296, 110] width 113 height 15
click at [356, 148] on div "SLIMLINE INNERTANK LHS 10MM" at bounding box center [303, 155] width 127 height 15
click at [357, 148] on div "SLIMLINE INNERTANK LHS 10MM" at bounding box center [303, 155] width 127 height 15
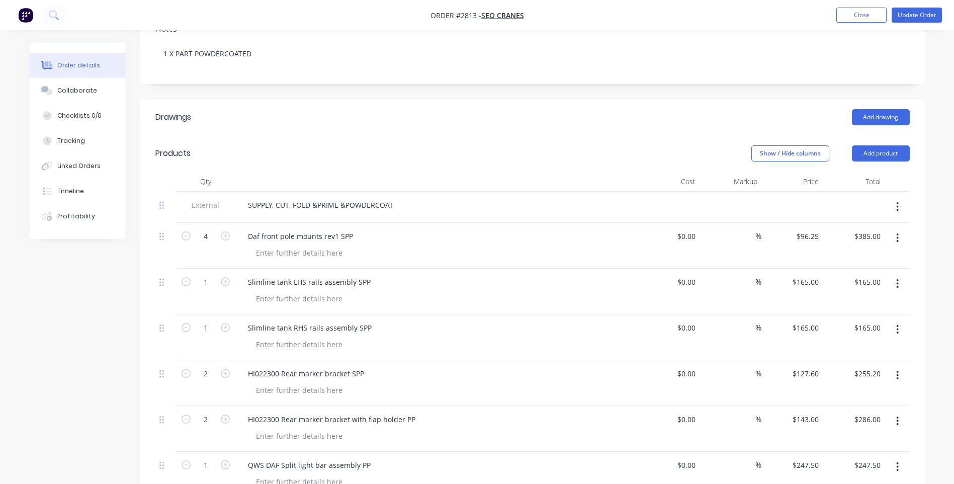
scroll to position [182, 0]
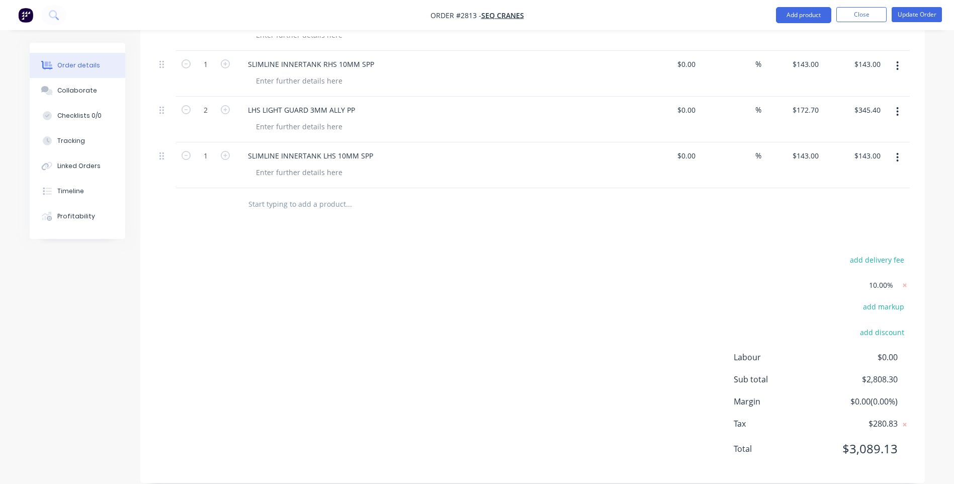
click at [510, 304] on div "add delivery fee 10.00% add markup add discount Labour $0.00 Sub total $2,808.3…" at bounding box center [532, 360] width 755 height 215
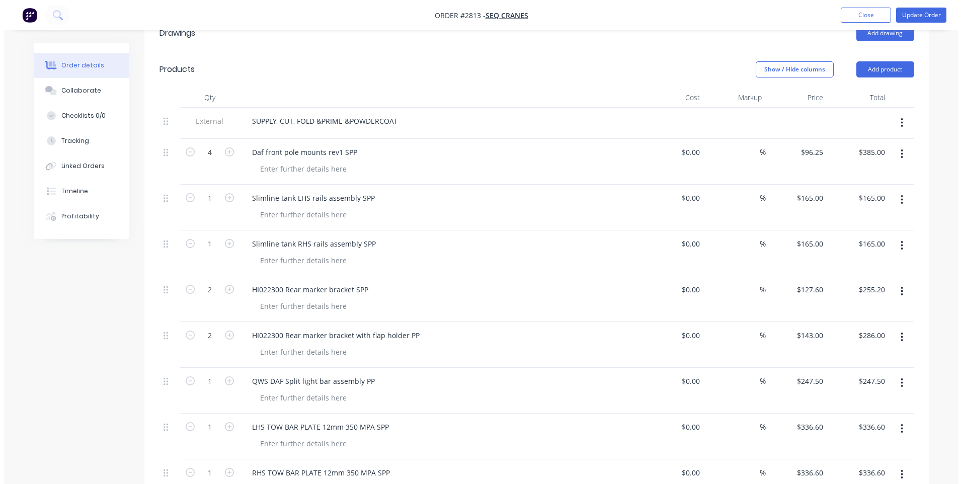
scroll to position [232, 0]
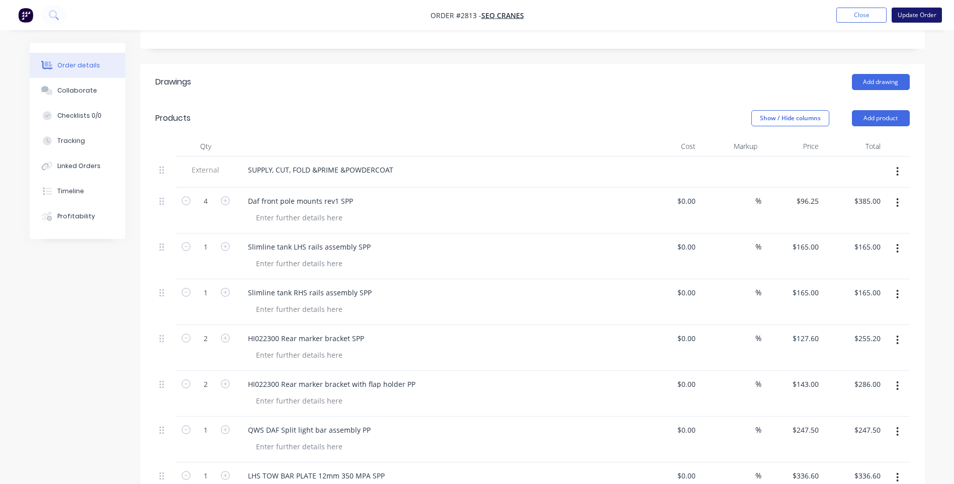
click at [924, 13] on button "Update Order" at bounding box center [917, 15] width 50 height 15
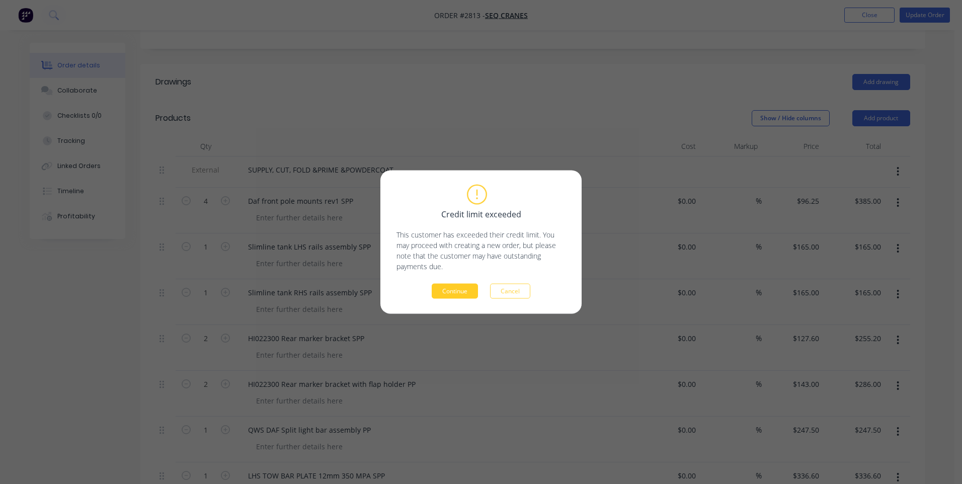
click at [464, 290] on button "Continue" at bounding box center [455, 291] width 46 height 15
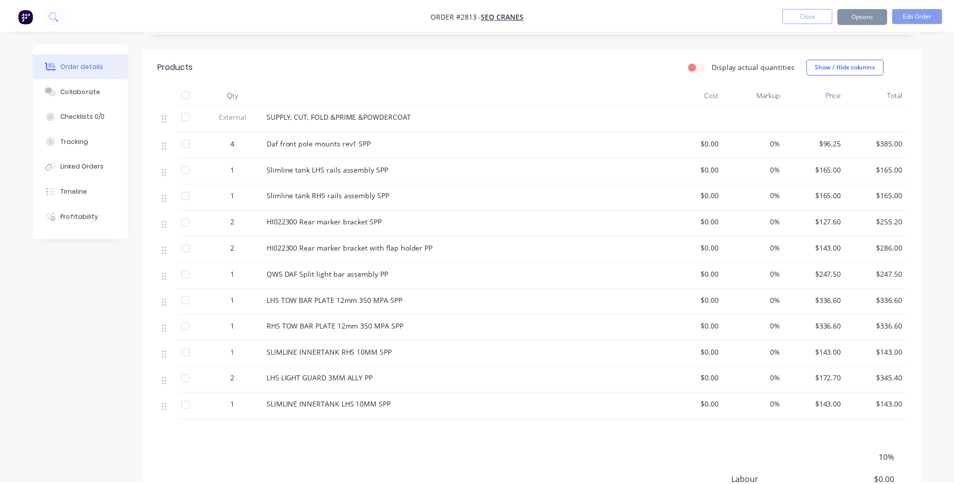
scroll to position [230, 0]
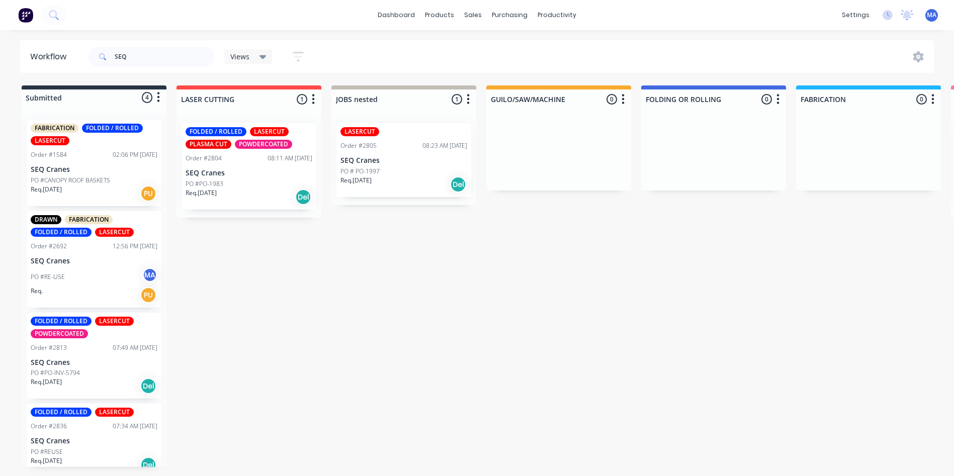
click at [100, 365] on p "SEQ Cranes" at bounding box center [94, 363] width 127 height 9
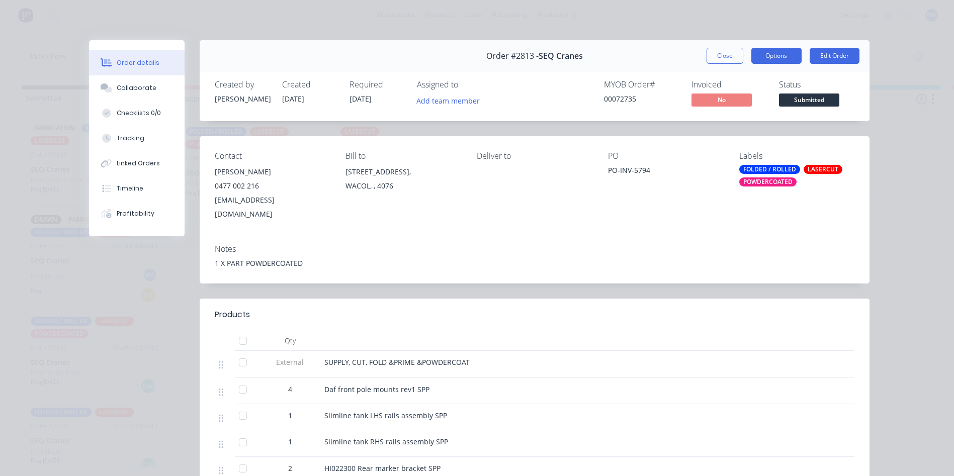
click at [785, 54] on button "Options" at bounding box center [776, 56] width 50 height 16
click at [872, 128] on div "Order details Collaborate Checklists 0/0 Tracking Linked Orders Timeline Profit…" at bounding box center [477, 443] width 805 height 806
click at [762, 55] on button "Options" at bounding box center [776, 56] width 50 height 16
click at [701, 40] on div "Order details Collaborate Checklists 0/0 Tracking Linked Orders Timeline Profit…" at bounding box center [477, 238] width 954 height 476
click at [725, 54] on button "Close" at bounding box center [725, 56] width 37 height 16
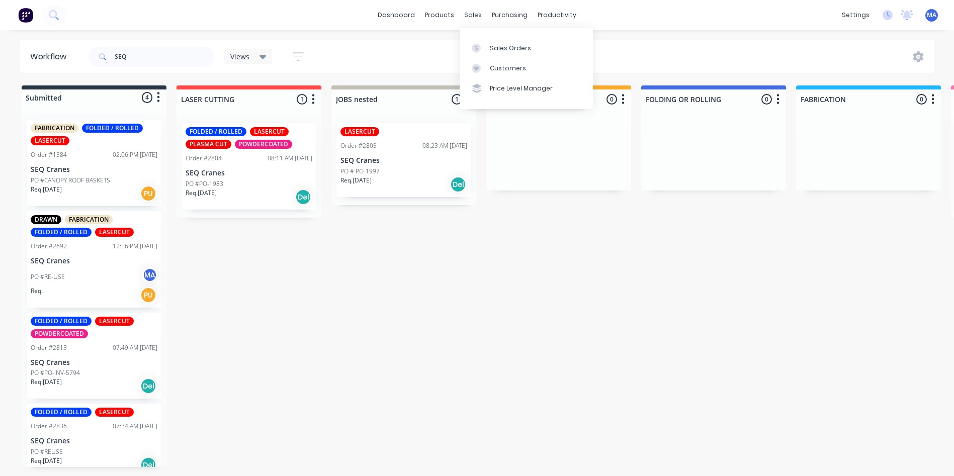
drag, startPoint x: 469, startPoint y: 8, endPoint x: 499, endPoint y: 30, distance: 37.5
click at [469, 8] on div "sales" at bounding box center [473, 15] width 28 height 15
click at [522, 64] on div "Customers" at bounding box center [508, 68] width 36 height 9
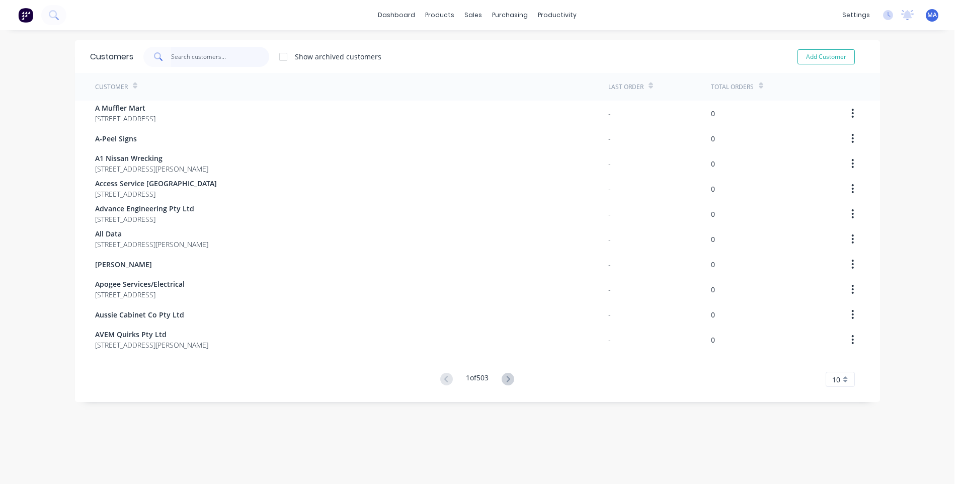
click at [225, 52] on input "text" at bounding box center [220, 57] width 98 height 20
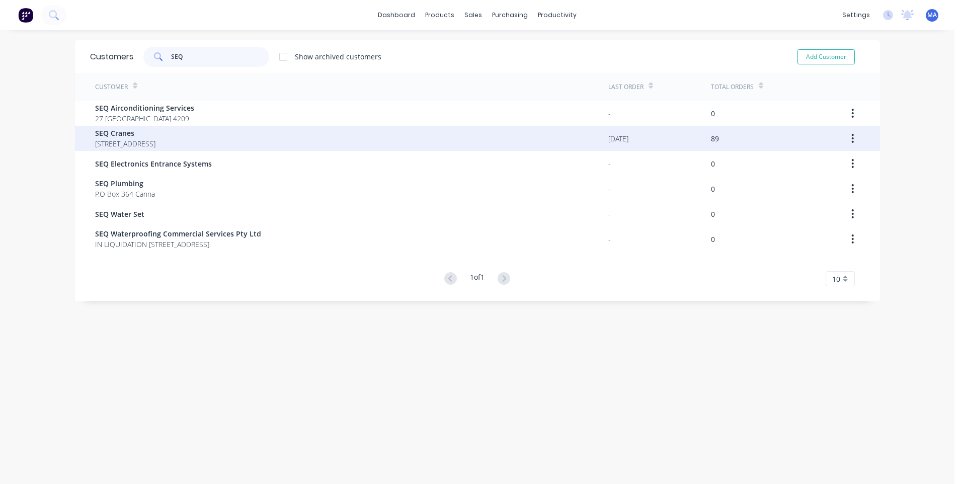
type input "SEQ"
click at [155, 136] on span "SEQ Cranes" at bounding box center [125, 133] width 60 height 11
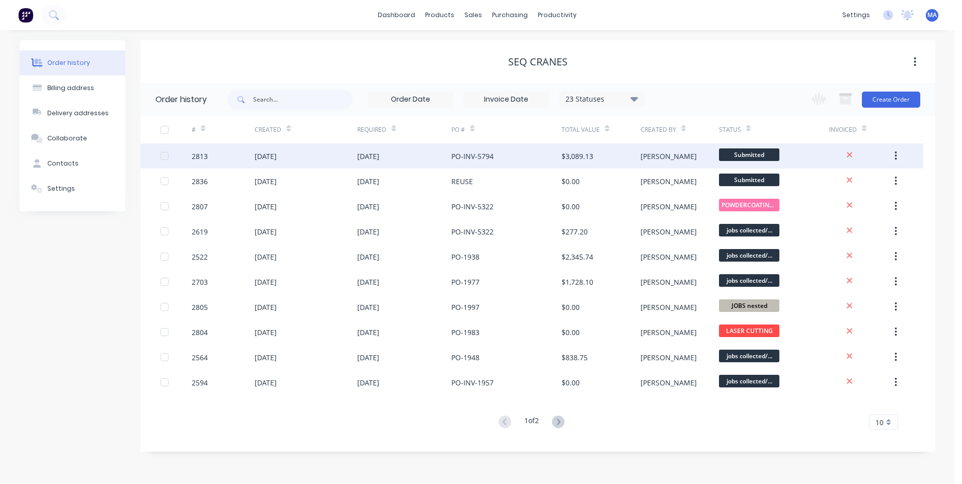
click at [505, 161] on div "PO-INV-5794" at bounding box center [506, 155] width 110 height 25
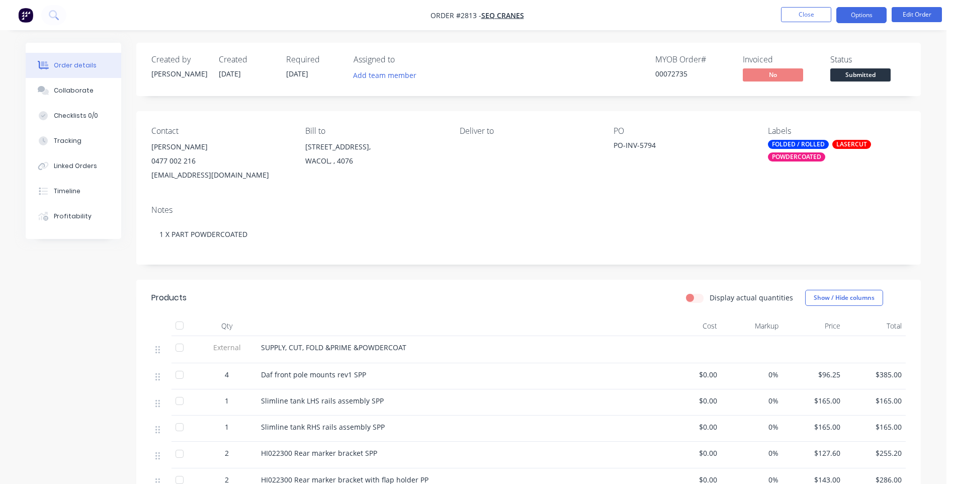
click at [862, 21] on button "Options" at bounding box center [861, 15] width 50 height 16
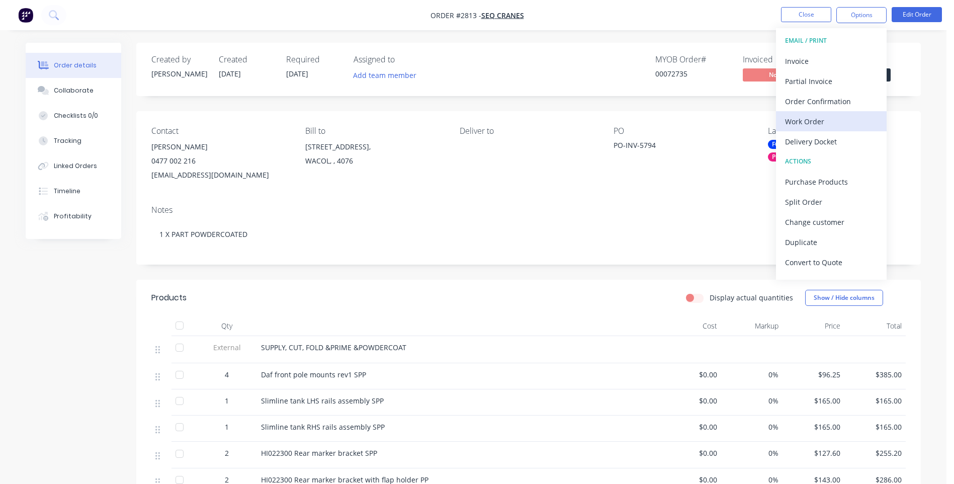
click at [822, 119] on div "Work Order" at bounding box center [831, 121] width 93 height 15
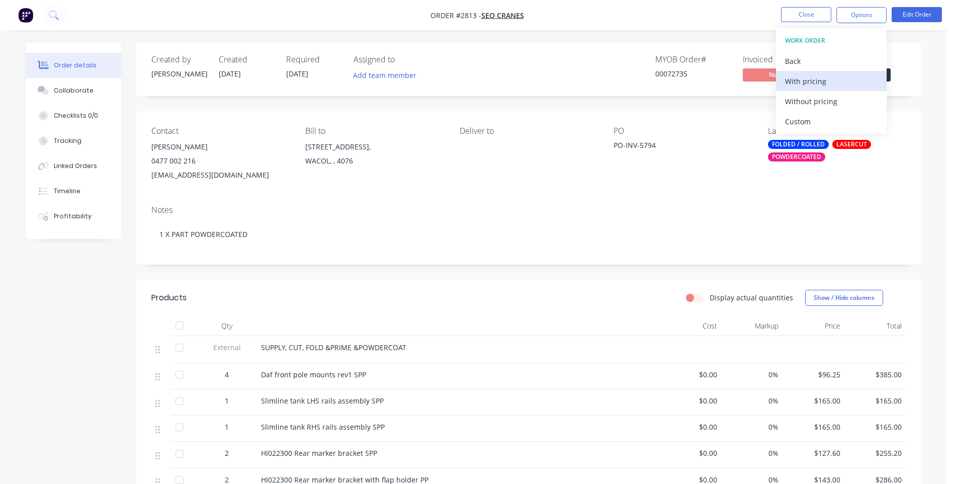
click at [821, 85] on div "With pricing" at bounding box center [831, 81] width 93 height 15
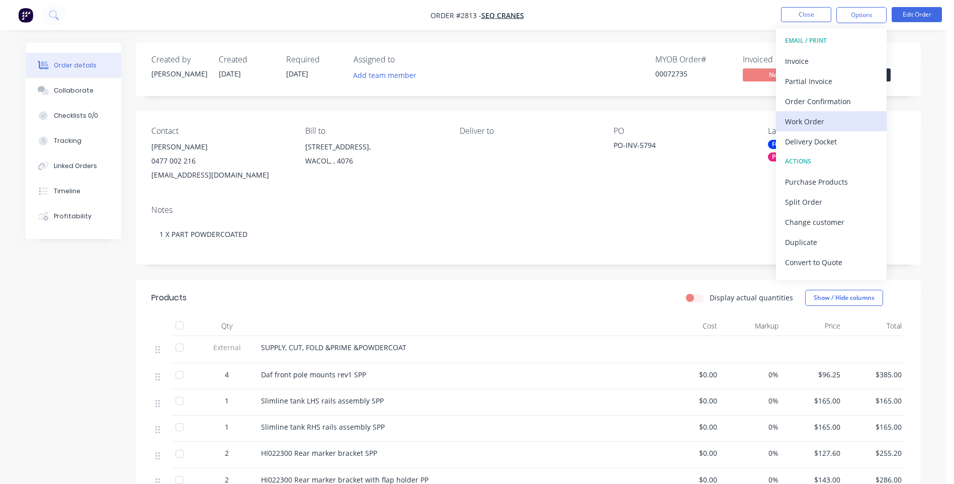
click at [832, 122] on div "Work Order" at bounding box center [831, 121] width 93 height 15
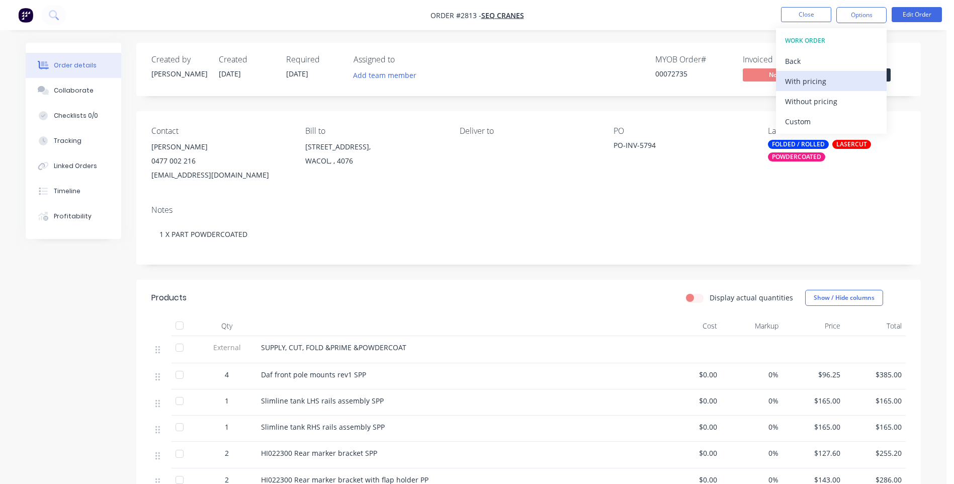
click at [822, 81] on div "With pricing" at bounding box center [831, 81] width 93 height 15
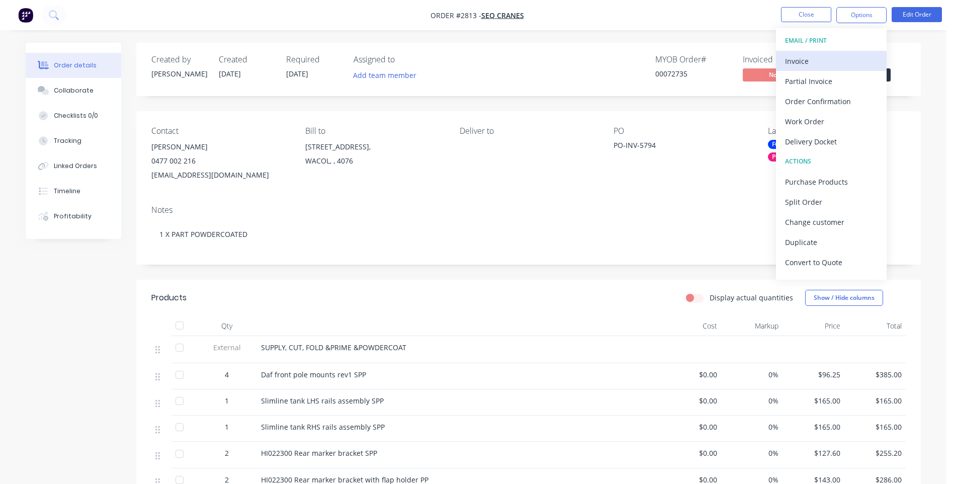
click at [820, 66] on div "Invoice" at bounding box center [831, 61] width 93 height 15
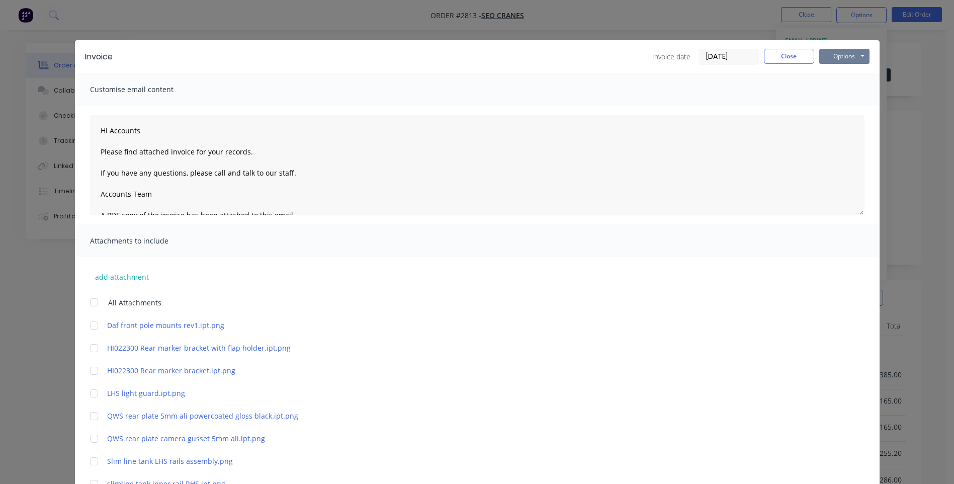
click at [847, 55] on button "Options" at bounding box center [844, 56] width 50 height 15
click at [851, 75] on button "Preview" at bounding box center [851, 74] width 64 height 17
click at [840, 55] on button "Options" at bounding box center [844, 56] width 50 height 15
click at [858, 90] on button "Print" at bounding box center [851, 90] width 64 height 17
click at [846, 55] on button "Options" at bounding box center [844, 56] width 50 height 15
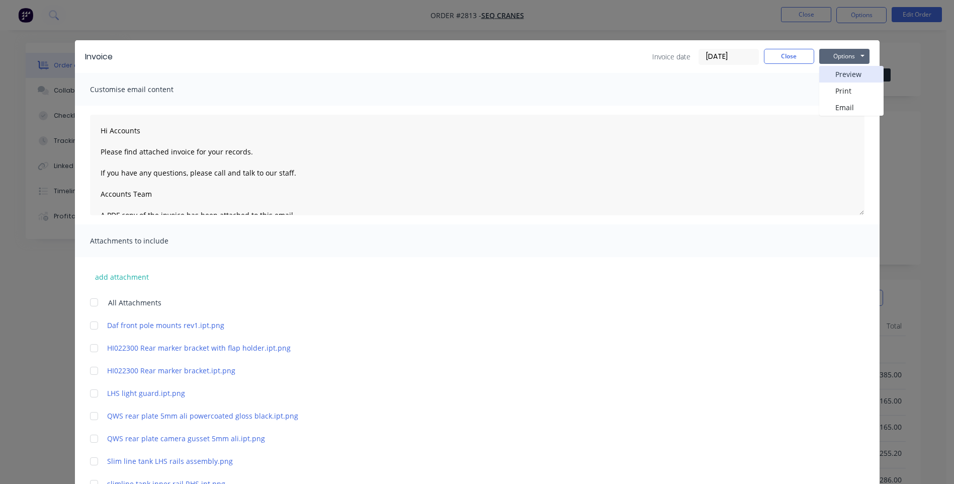
click at [849, 77] on button "Preview" at bounding box center [851, 74] width 64 height 17
click at [770, 55] on button "Close" at bounding box center [789, 56] width 50 height 15
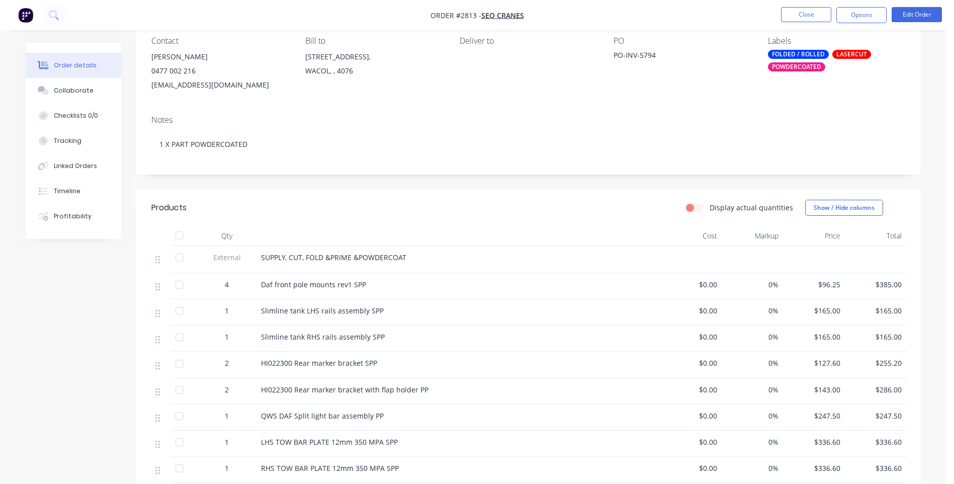
scroll to position [101, 0]
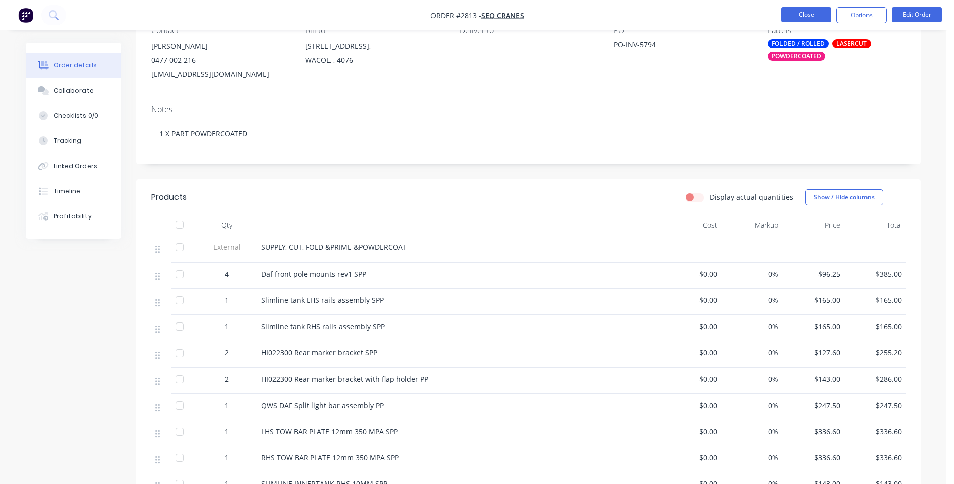
click at [805, 21] on button "Close" at bounding box center [806, 14] width 50 height 15
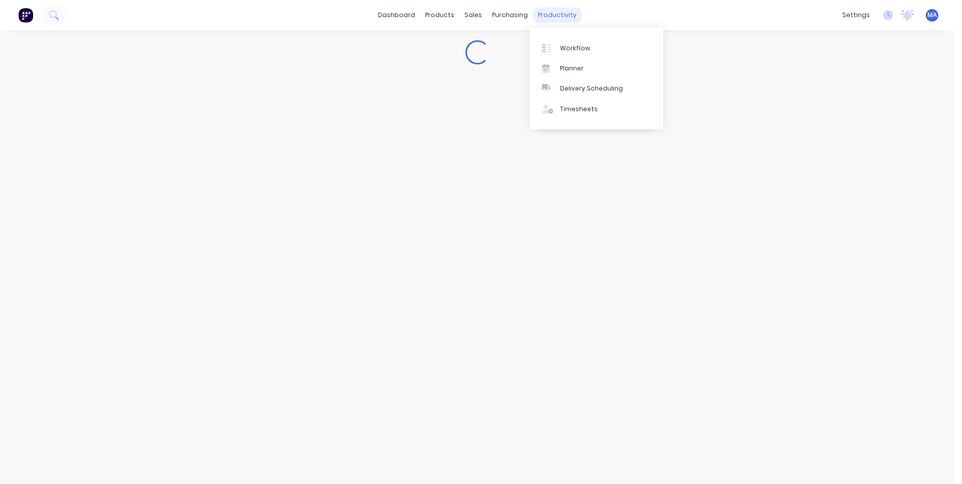
click at [554, 19] on div "productivity" at bounding box center [557, 15] width 49 height 15
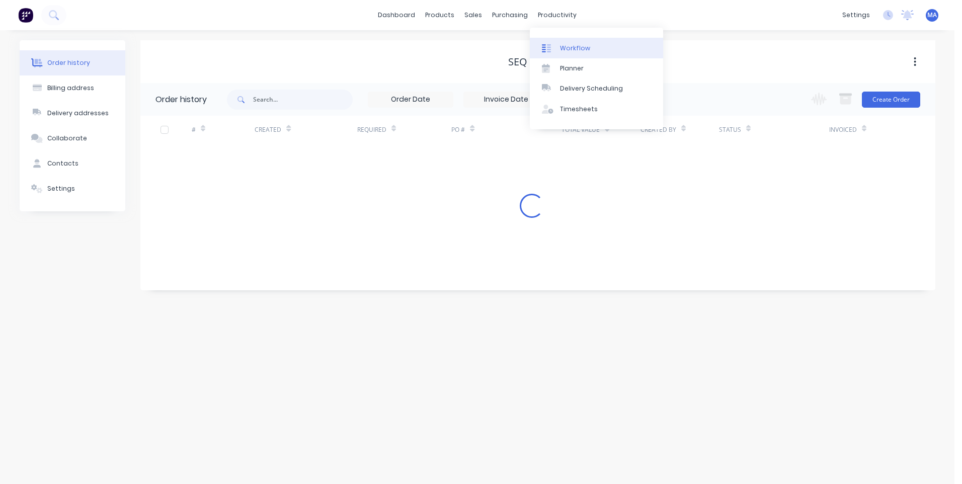
click at [555, 44] on div at bounding box center [549, 48] width 15 height 9
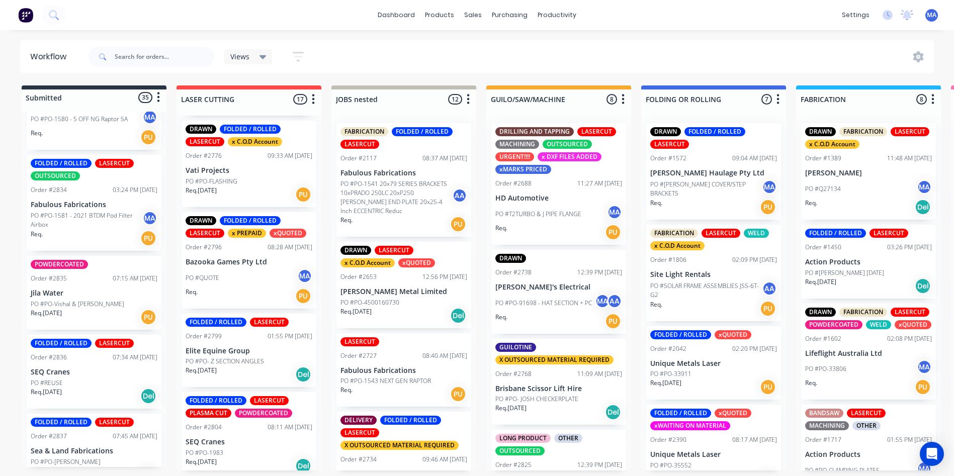
scroll to position [2903, 0]
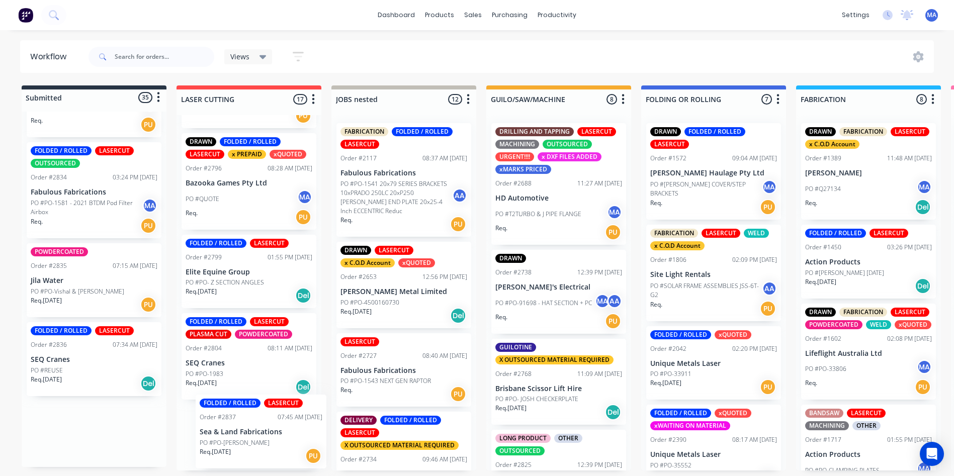
drag, startPoint x: 77, startPoint y: 448, endPoint x: 256, endPoint y: 450, distance: 178.1
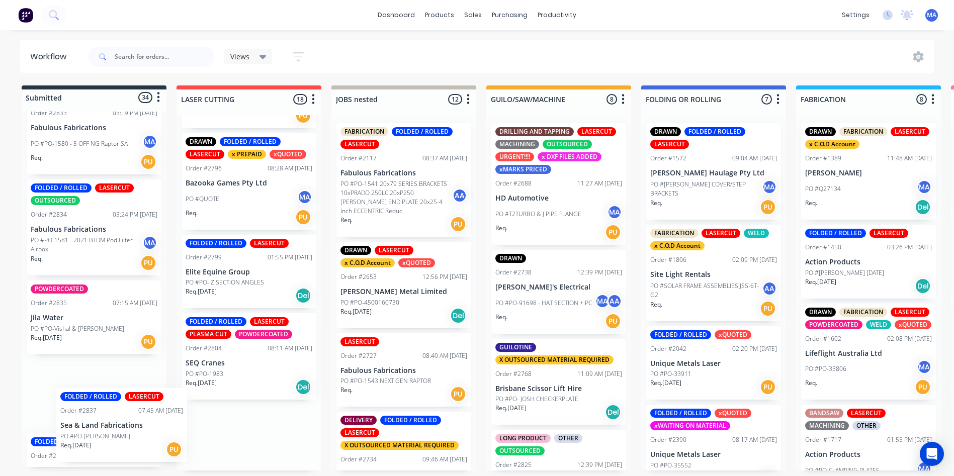
scroll to position [2901, 0]
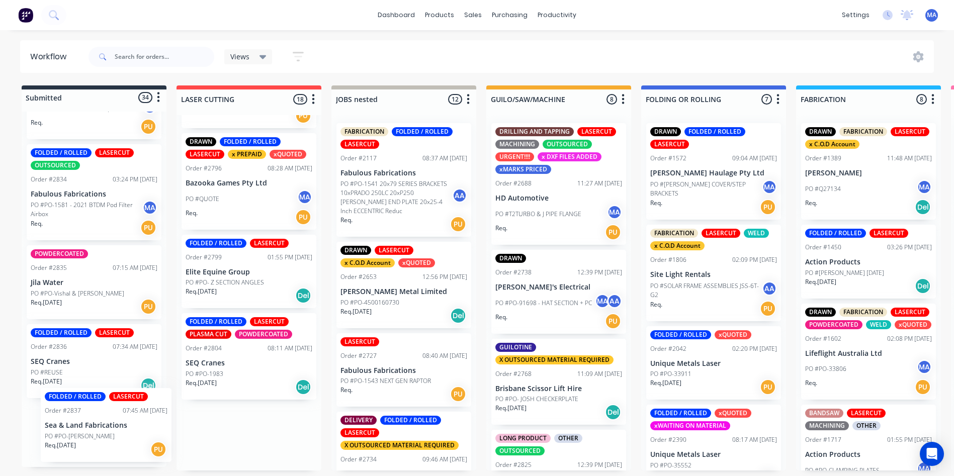
drag, startPoint x: 251, startPoint y: 450, endPoint x: 105, endPoint y: 443, distance: 146.0
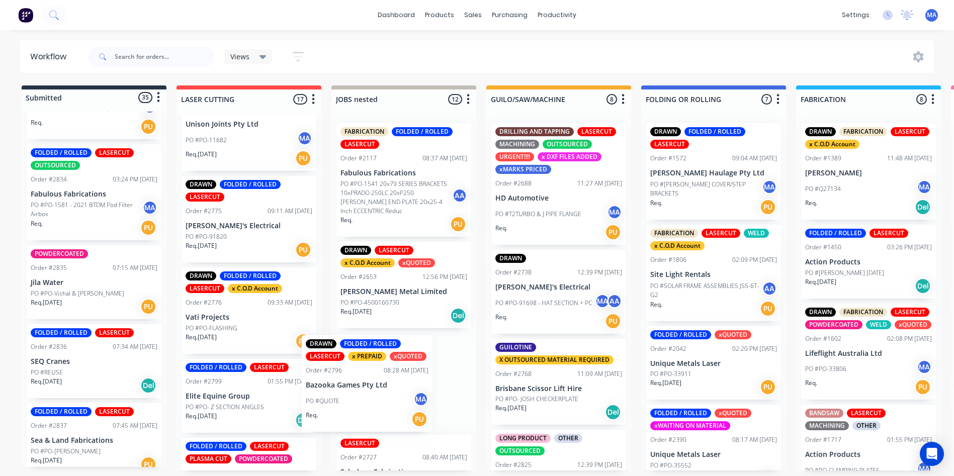
scroll to position [3, 0]
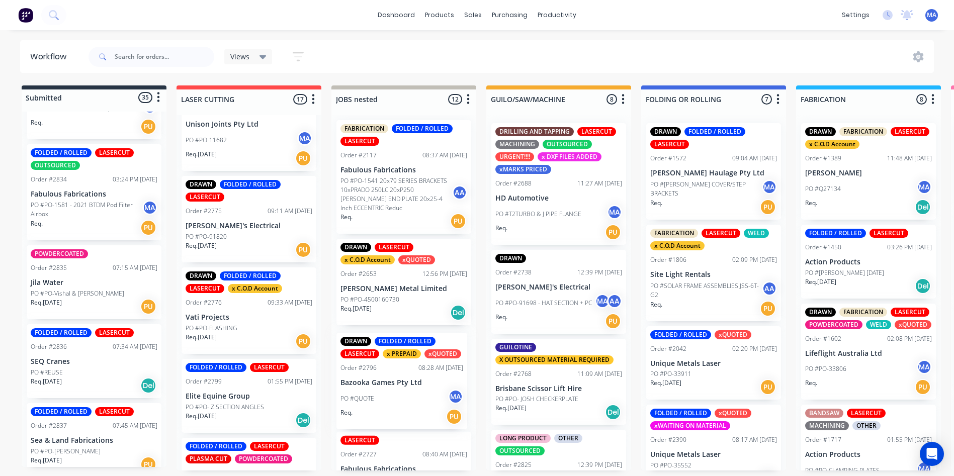
drag, startPoint x: 214, startPoint y: 415, endPoint x: 373, endPoint y: 394, distance: 160.3
